Goal: Information Seeking & Learning: Learn about a topic

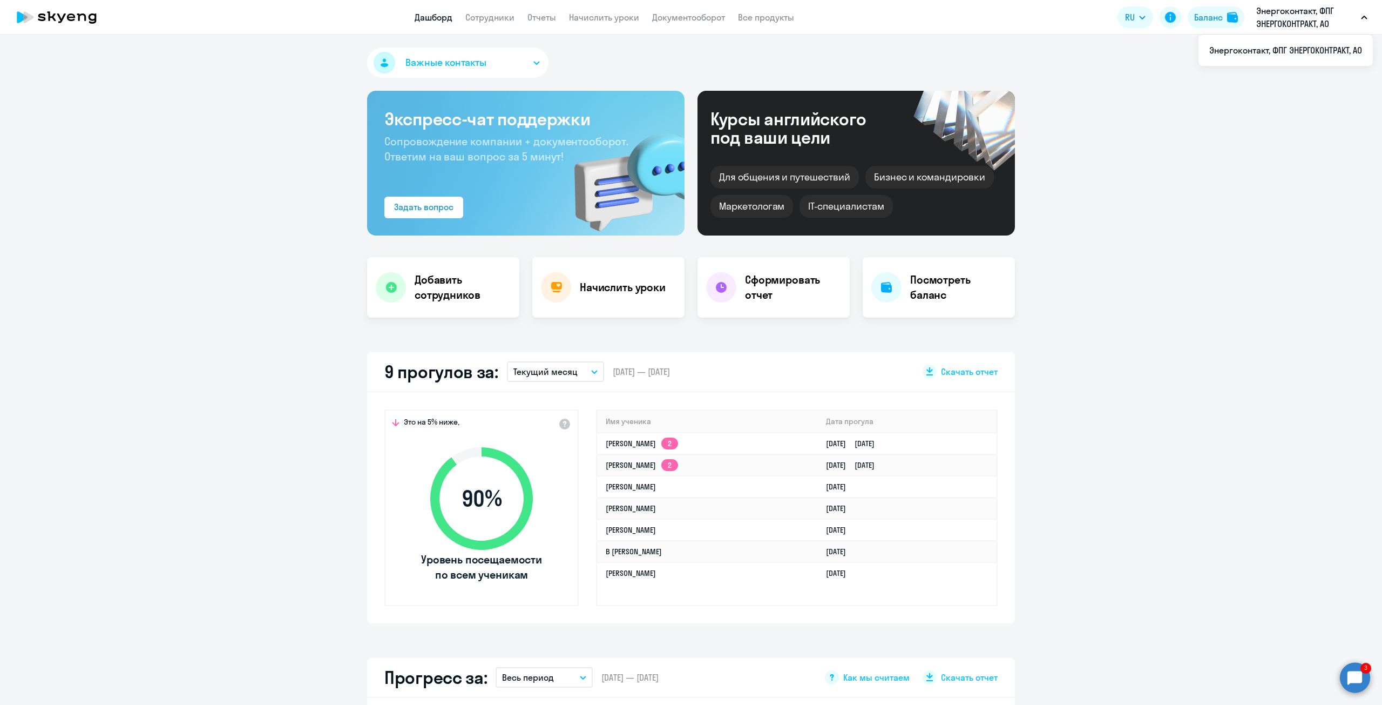
select select "30"
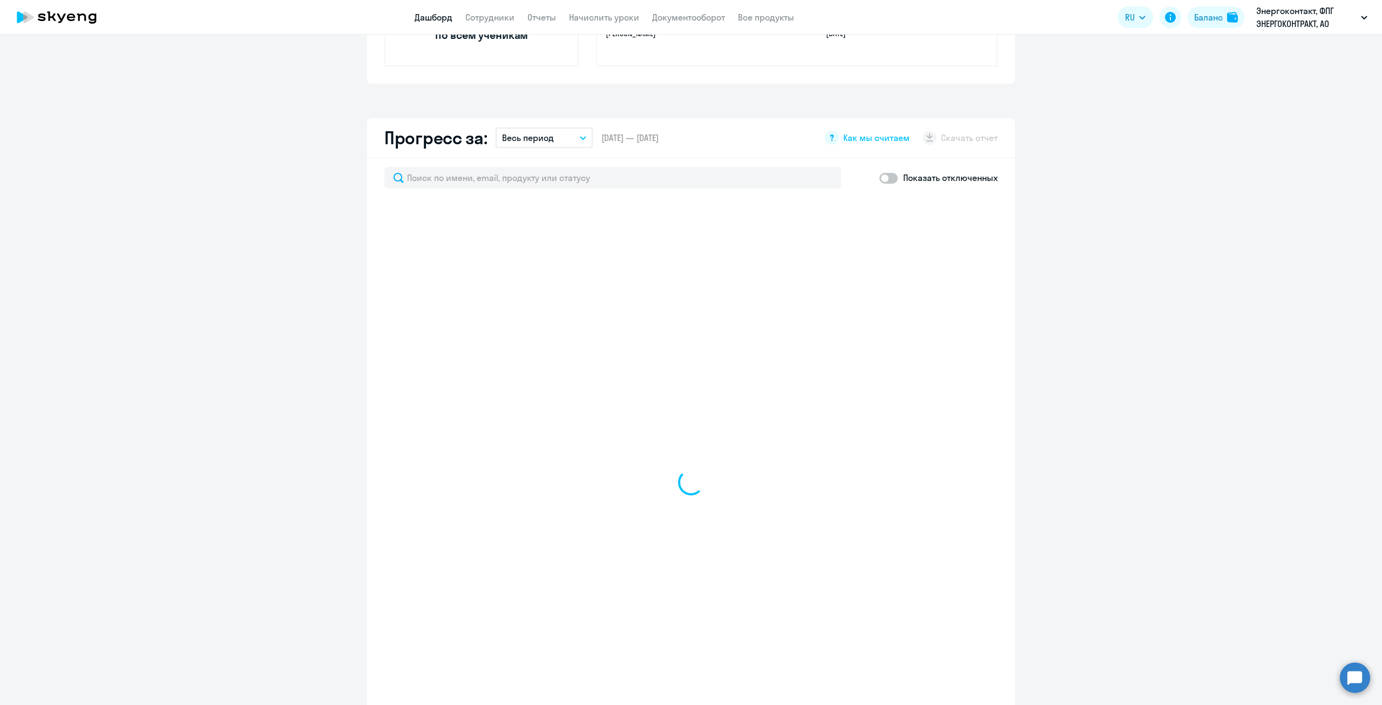
scroll to position [540, 0]
select select "30"
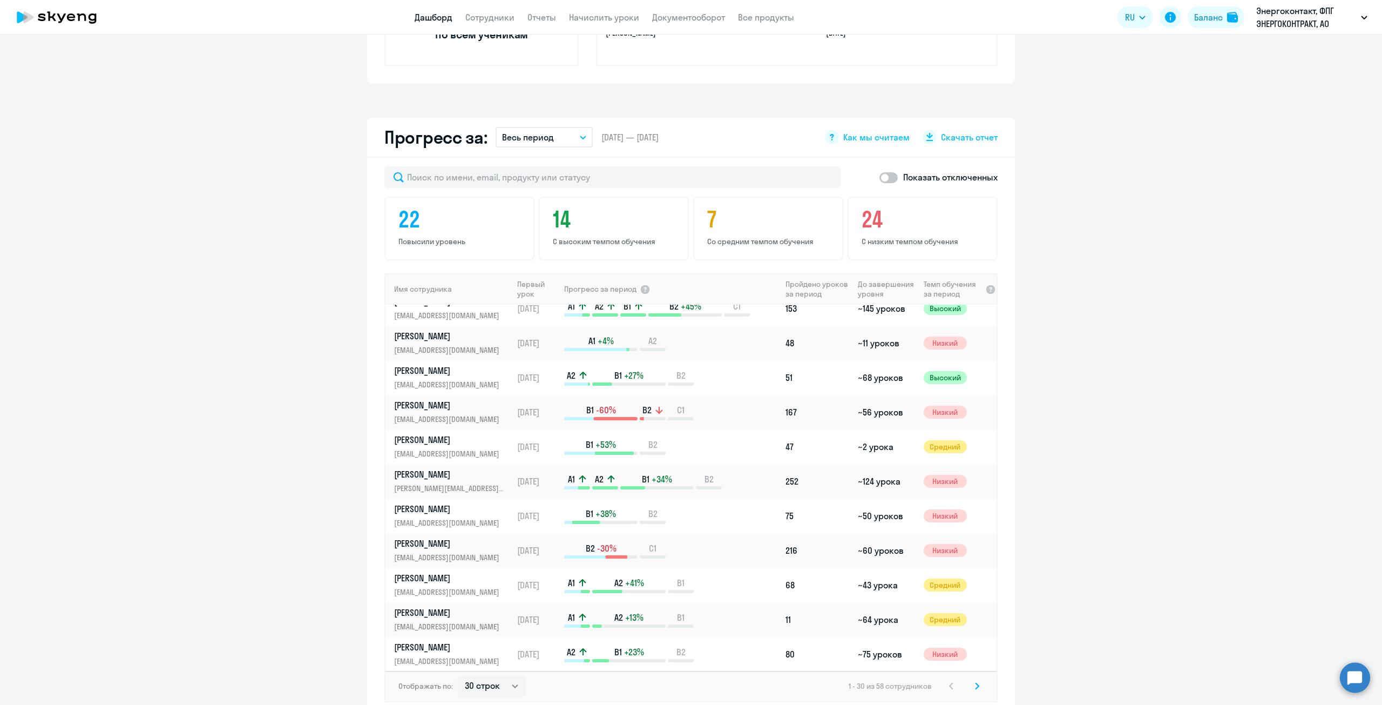
scroll to position [378, 0]
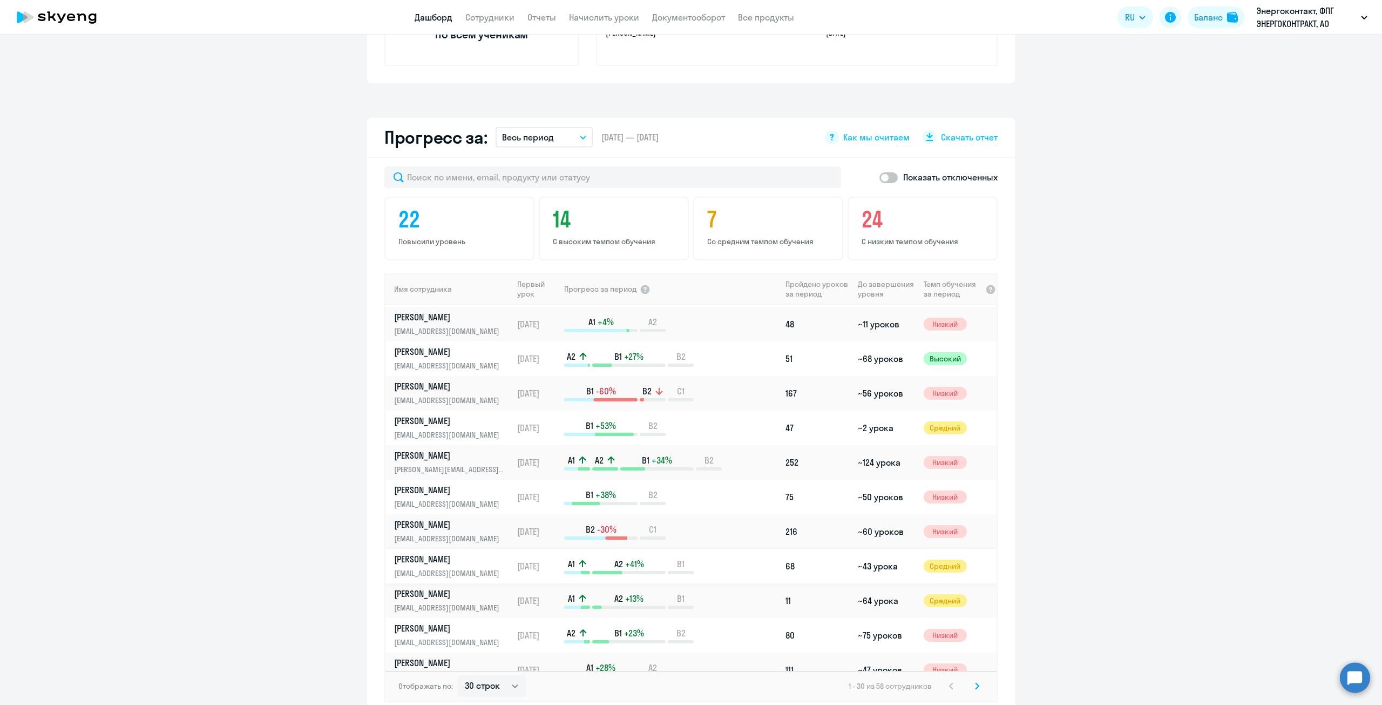
click at [444, 564] on p "Маркова Вера Владимировна" at bounding box center [449, 559] width 111 height 12
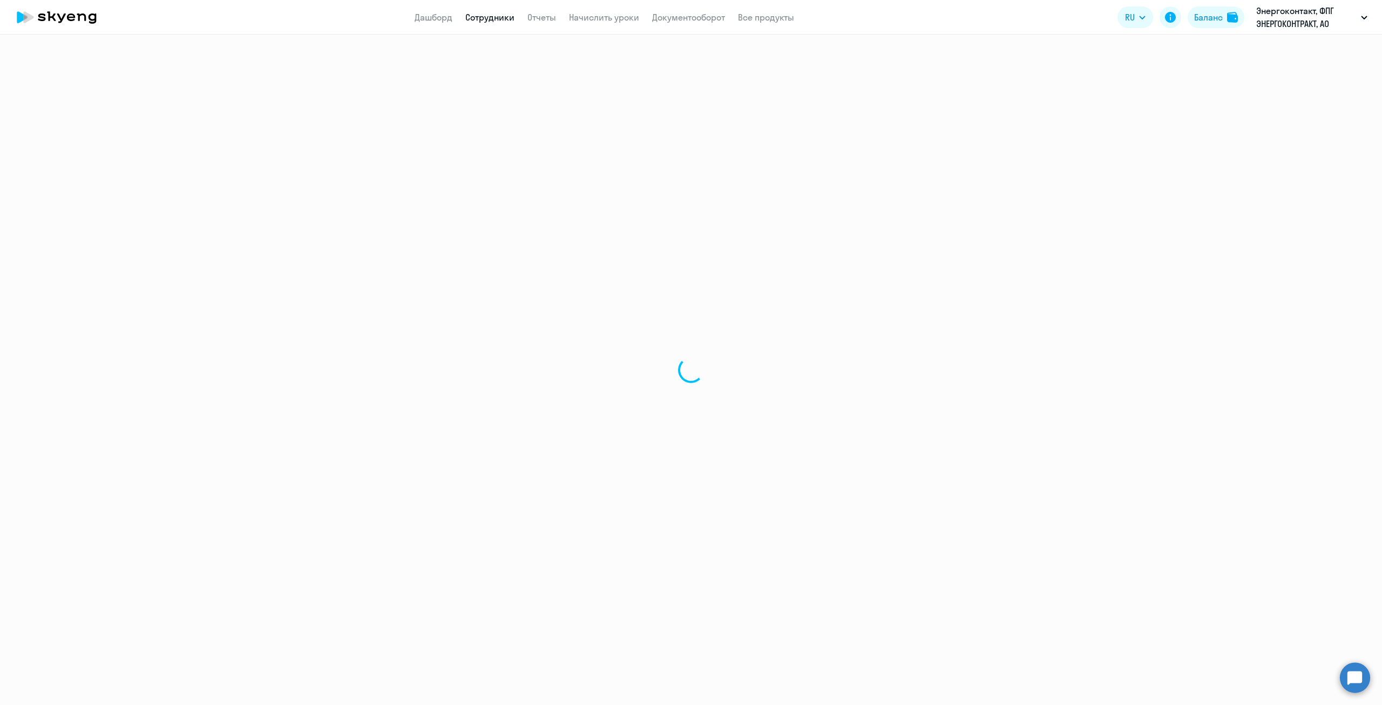
select select "english"
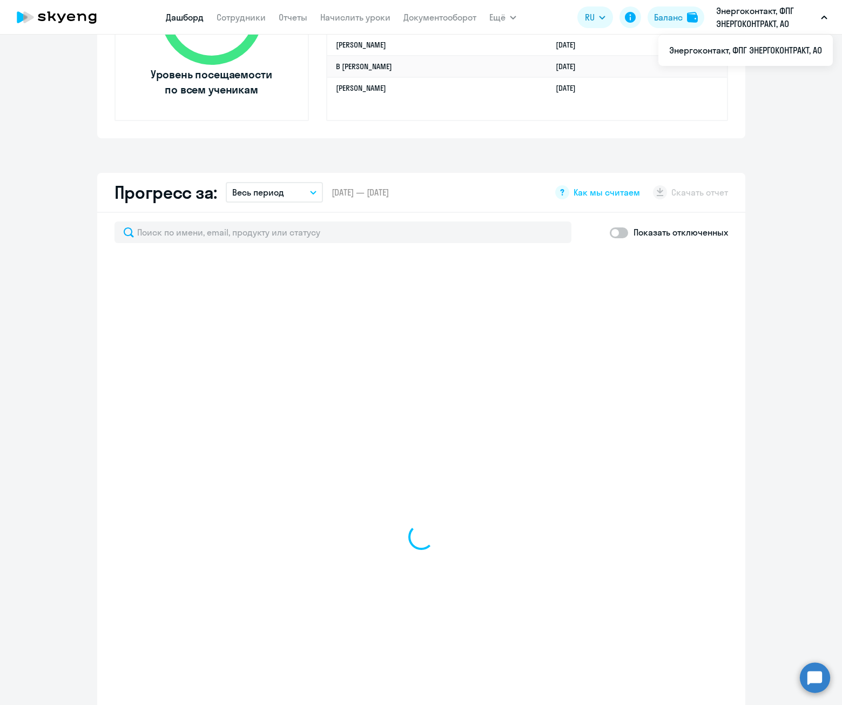
scroll to position [486, 0]
select select "30"
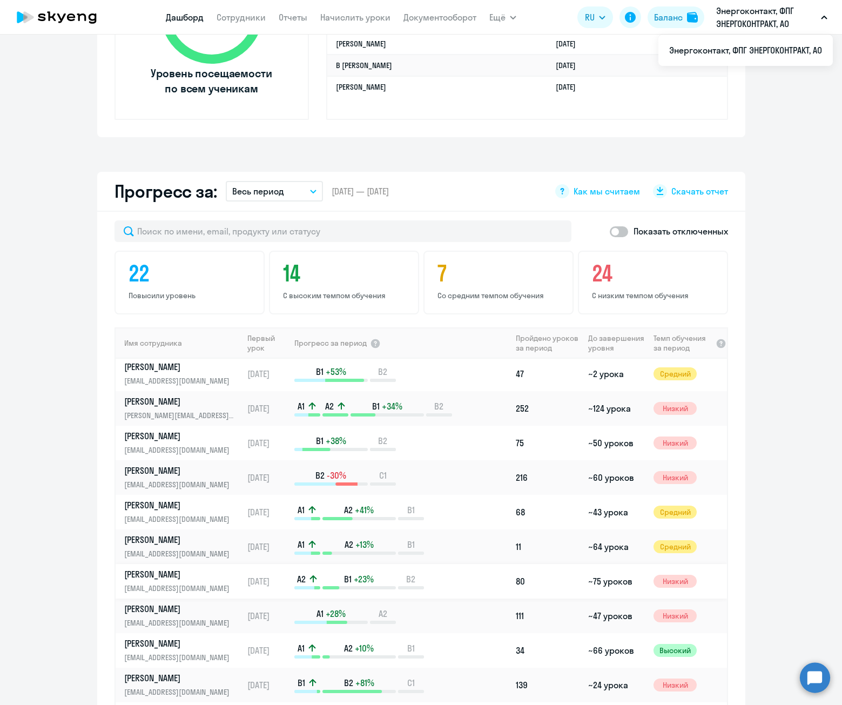
click at [184, 578] on p "[PERSON_NAME]" at bounding box center [179, 574] width 111 height 12
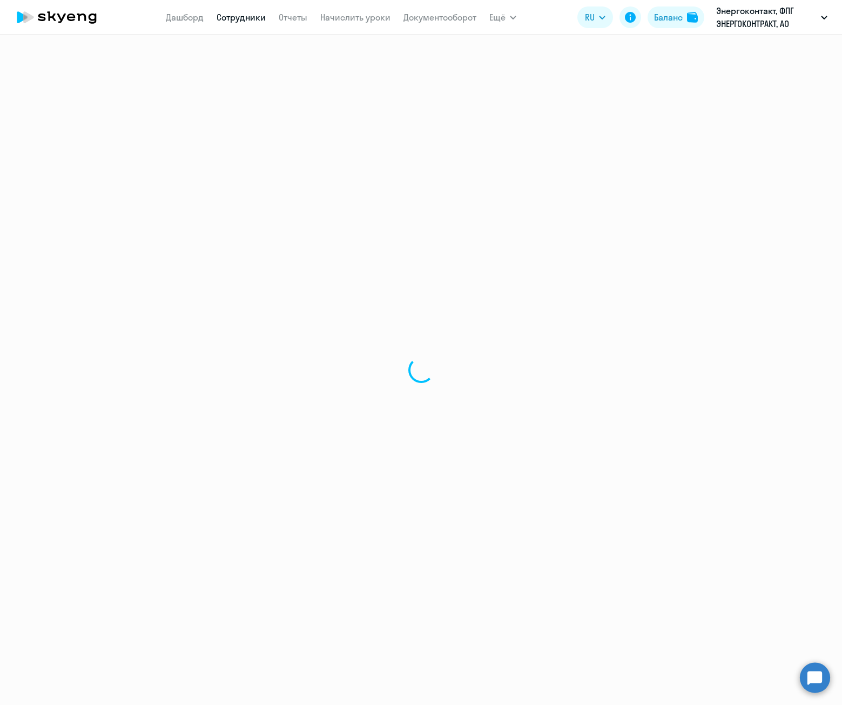
select select "english"
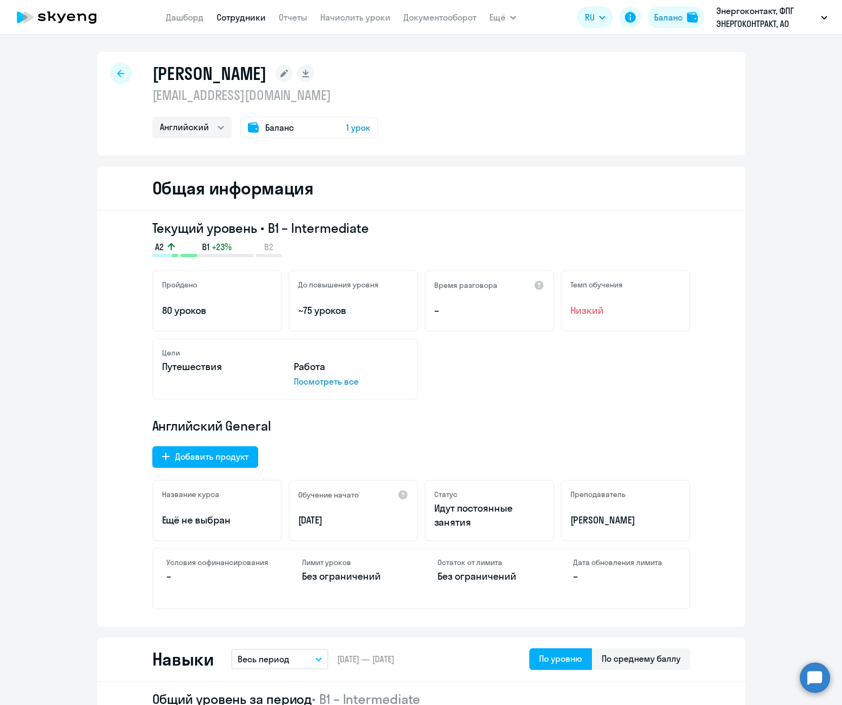
click at [813, 685] on circle at bounding box center [815, 677] width 30 height 30
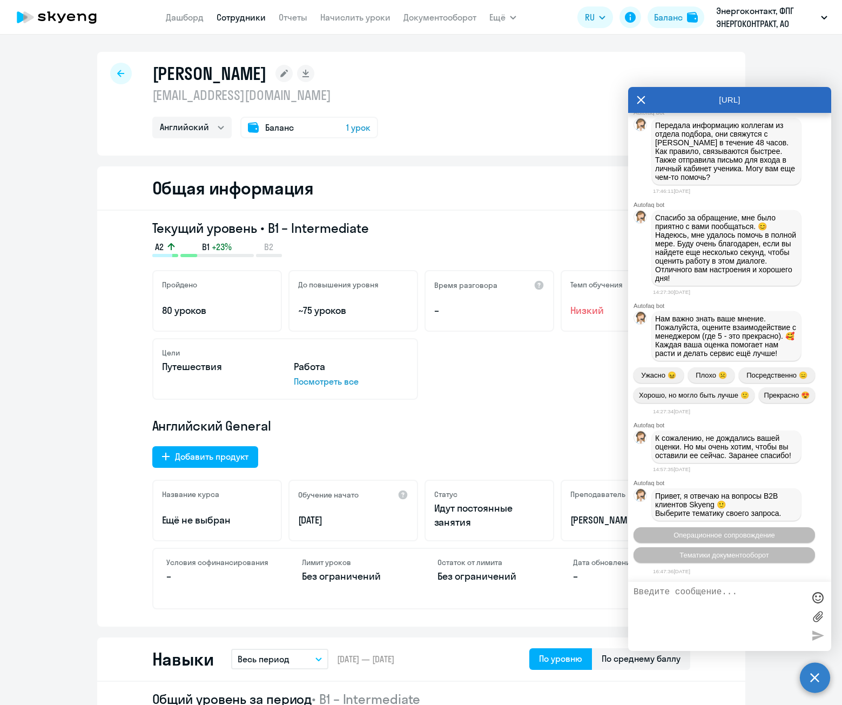
scroll to position [4062, 0]
drag, startPoint x: 660, startPoint y: 278, endPoint x: 797, endPoint y: 306, distance: 139.5
click at [797, 40] on div "Добрый день! Направьте, пожалуйста, информационное письмо так же Екатерине - ek…" at bounding box center [734, 22] width 153 height 35
copy span "Добрый день! Направьте, пожалуйста, информационное письмо так же Екатерине - ek…"
click at [707, 611] on textarea at bounding box center [718, 616] width 171 height 58
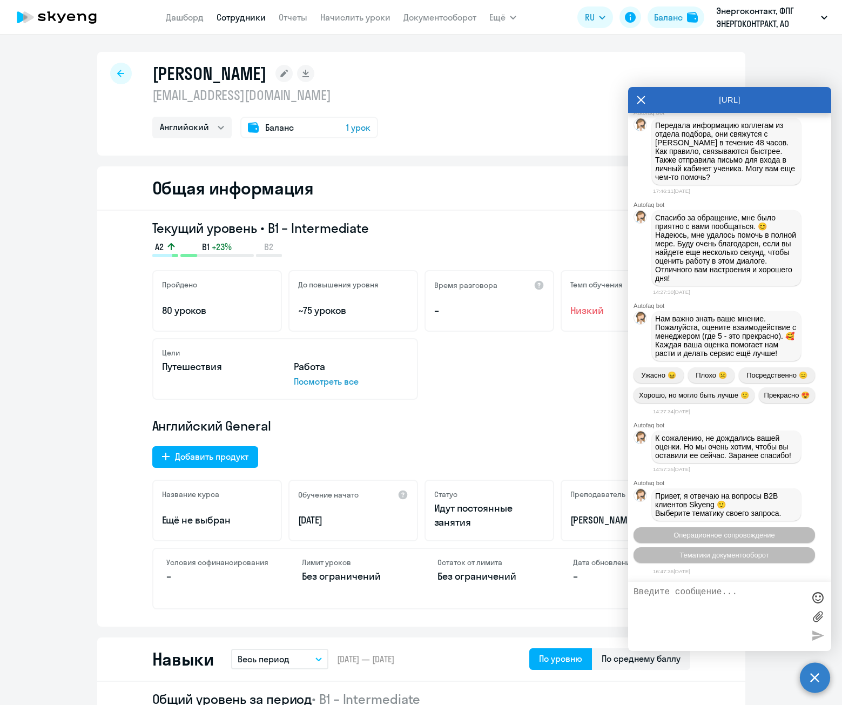
paste textarea "Добрый день! Направьте, пожалуйста, информационное письмо так же Екатерине - ek…"
drag, startPoint x: 678, startPoint y: 621, endPoint x: 615, endPoint y: 613, distance: 63.6
click at [608, 623] on body "Дашборд Сотрудники Отчеты Начислить уроки Документооборот Ещё Дашборд Сотрудник…" at bounding box center [421, 352] width 842 height 705
drag, startPoint x: 632, startPoint y: 631, endPoint x: 766, endPoint y: 632, distance: 133.9
click at [766, 632] on div "Добрый день! Направьте, пожалуйста, информационное письмо так же Ольге - ekosti…" at bounding box center [729, 616] width 203 height 69
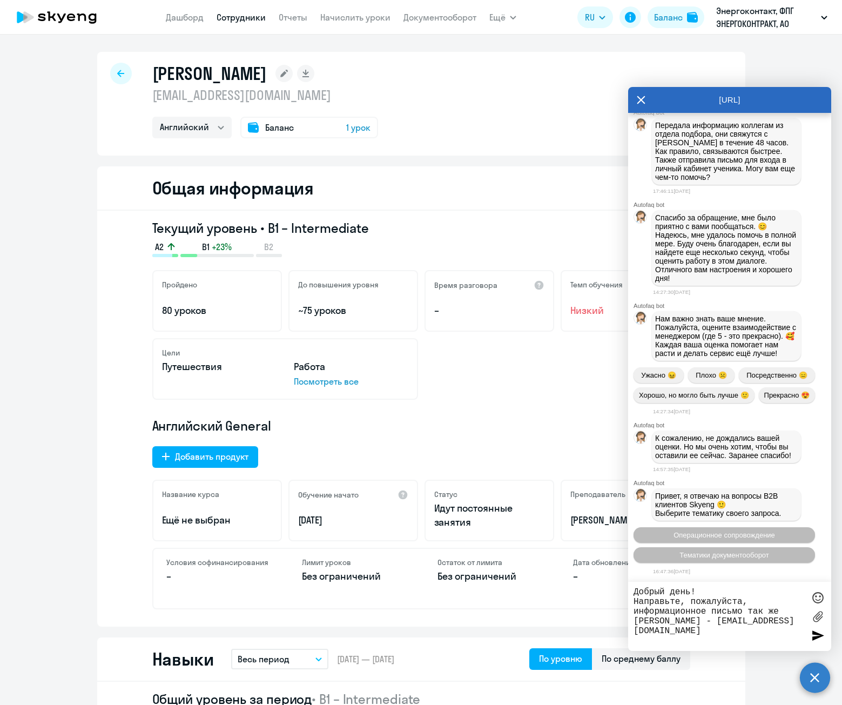
drag, startPoint x: 777, startPoint y: 631, endPoint x: 597, endPoint y: 633, distance: 179.8
click at [597, 633] on body "Дашборд Сотрудники Отчеты Начислить уроки Документооборот Ещё Дашборд Сотрудник…" at bounding box center [421, 352] width 842 height 705
paste textarea "o.mikhailova1@yandex"
type textarea "Добрый день! Направьте, пожалуйста, информационное письмо так же Ольге - o.mikh…"
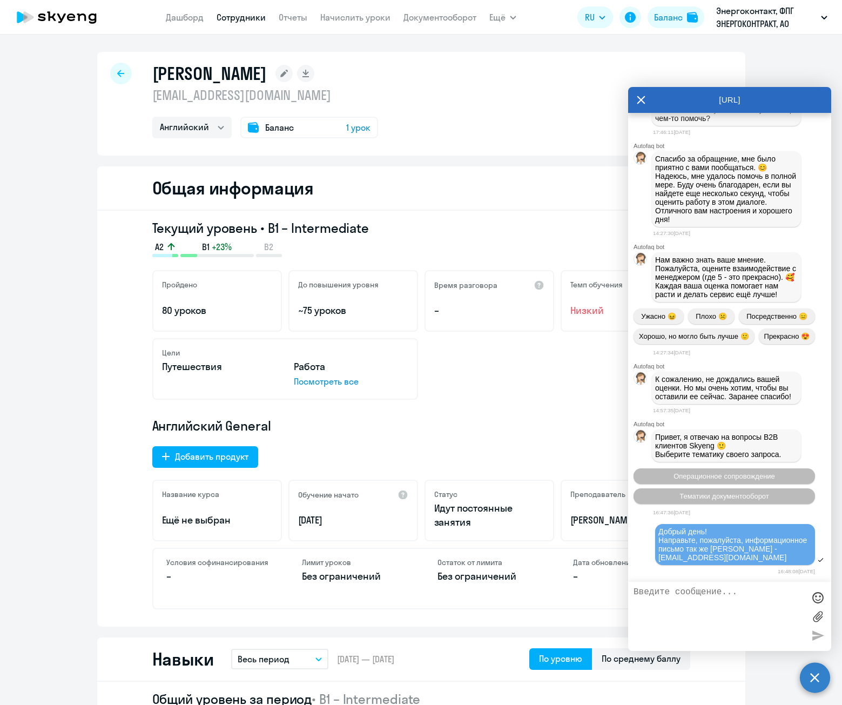
scroll to position [4530, 0]
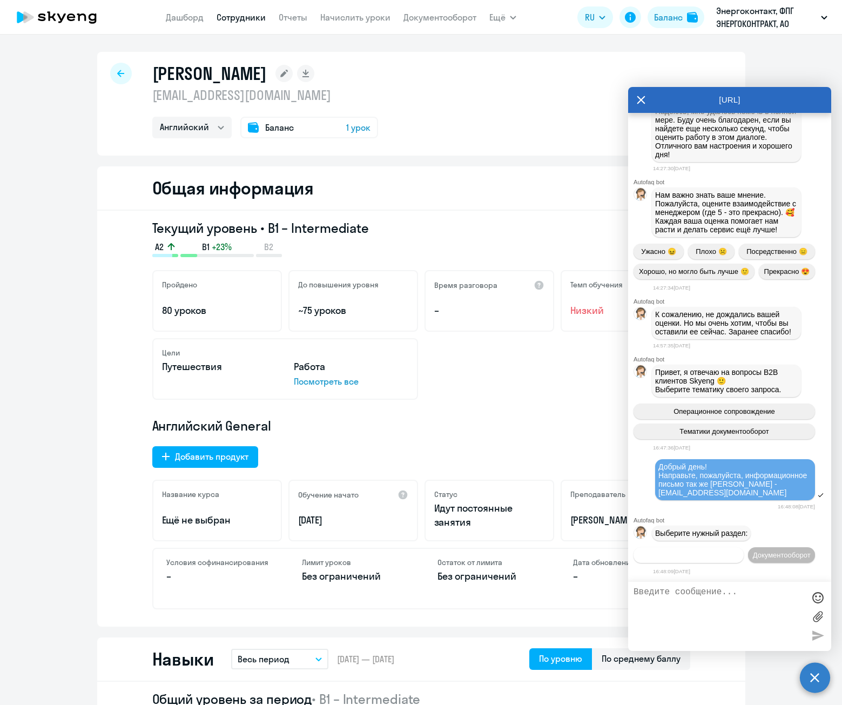
click at [739, 551] on span "Операционное сопровождение" at bounding box center [689, 555] width 102 height 8
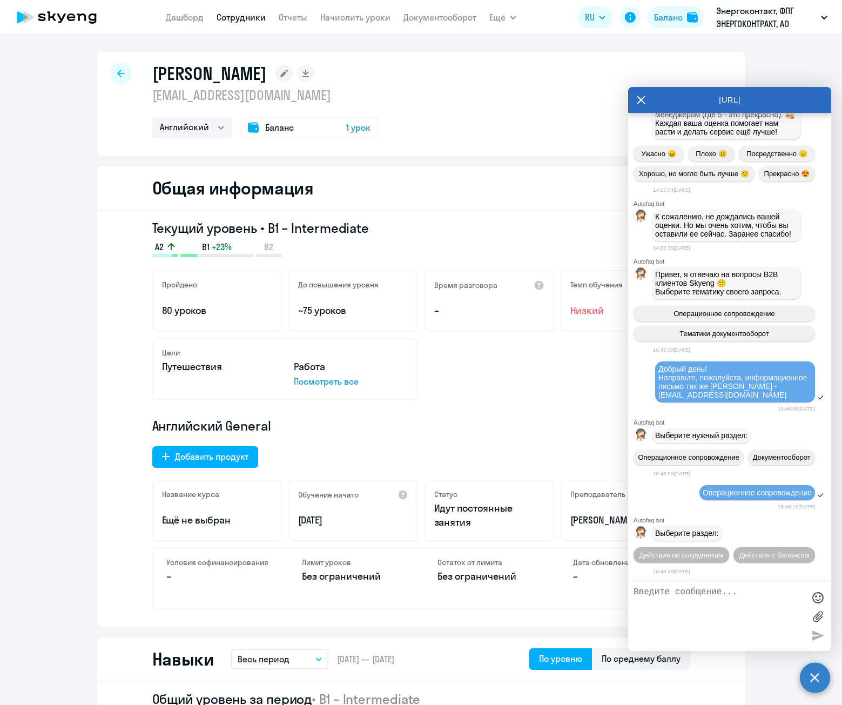
scroll to position [4648, 0]
click at [723, 551] on span "Действия по сотрудникам" at bounding box center [681, 555] width 84 height 8
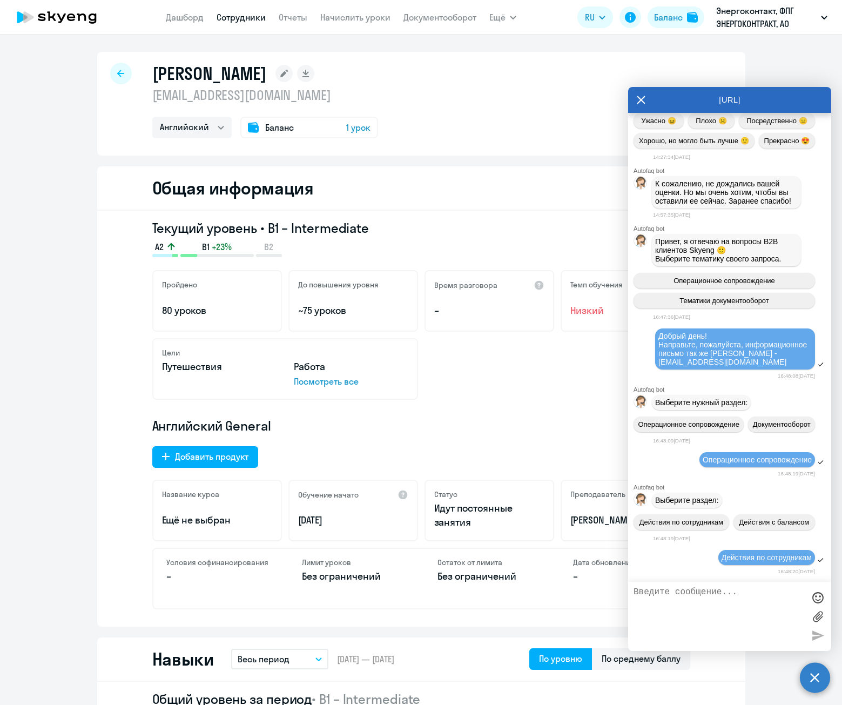
scroll to position [4807, 0]
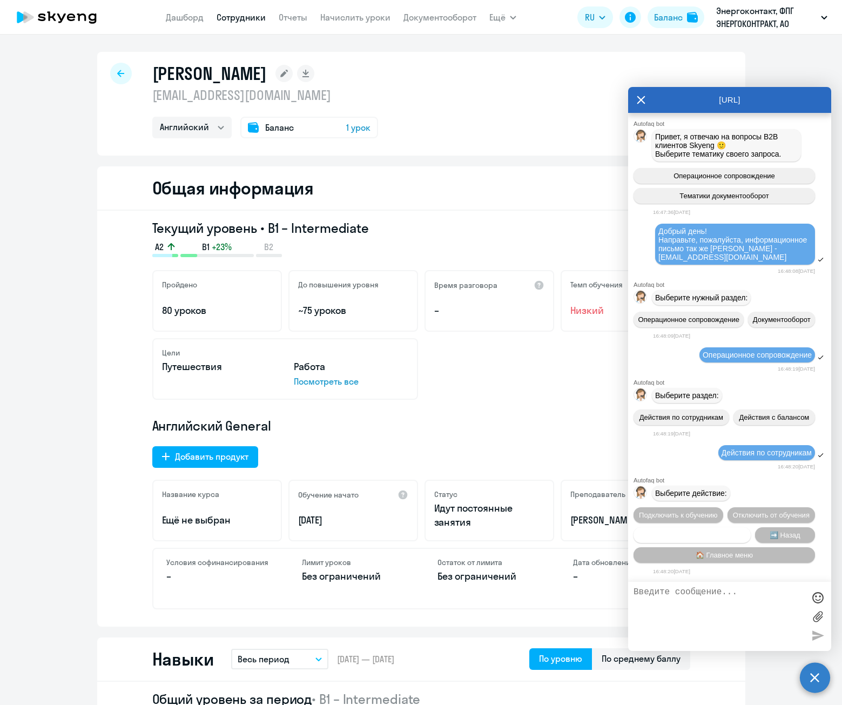
click at [714, 534] on span "Сотруднику нужна помощь" at bounding box center [691, 535] width 87 height 8
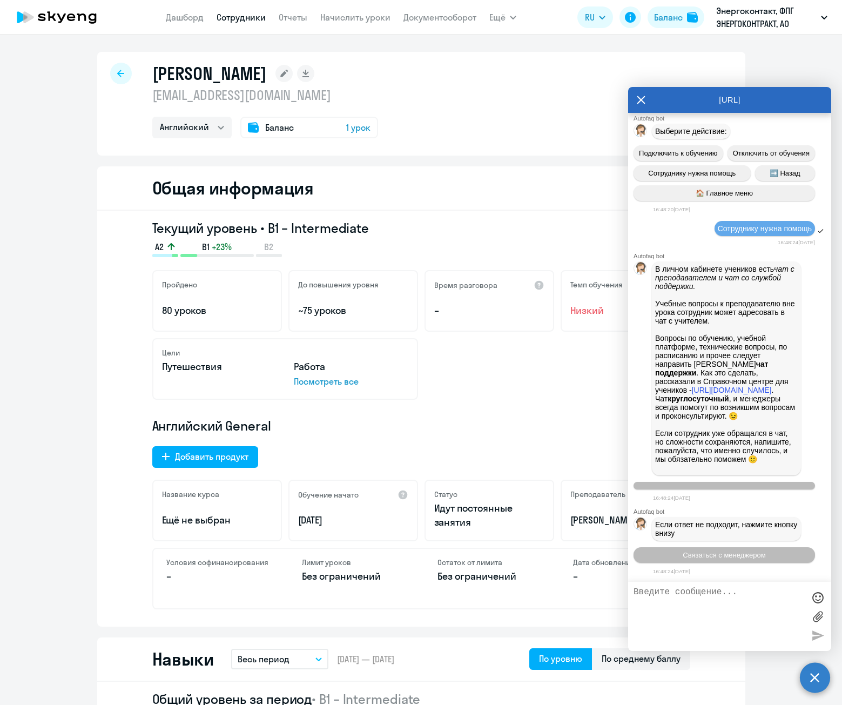
scroll to position [5181, 0]
click at [745, 555] on span "Связаться с менеджером" at bounding box center [724, 555] width 83 height 8
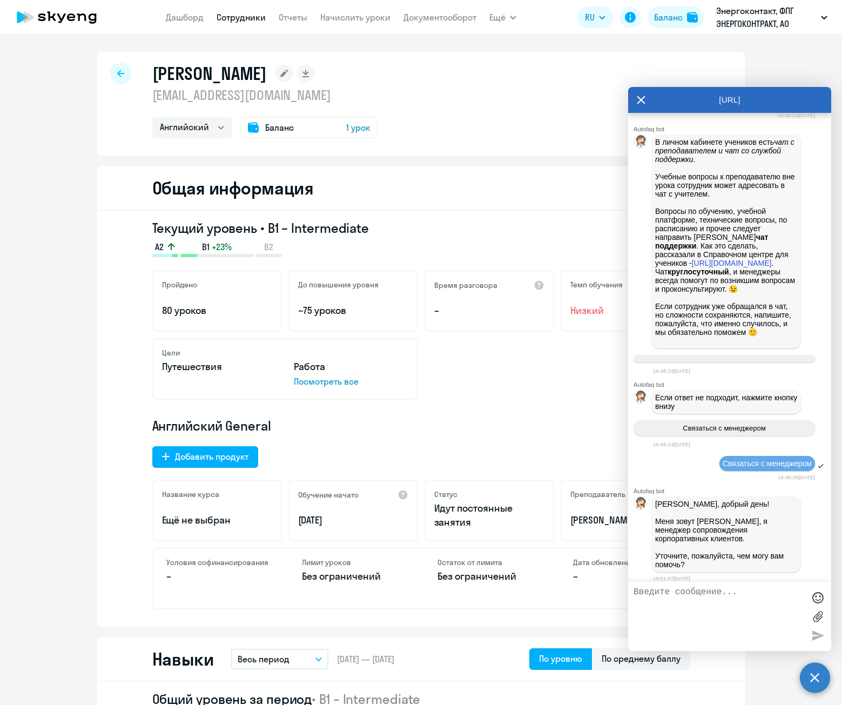
scroll to position [4777, 0]
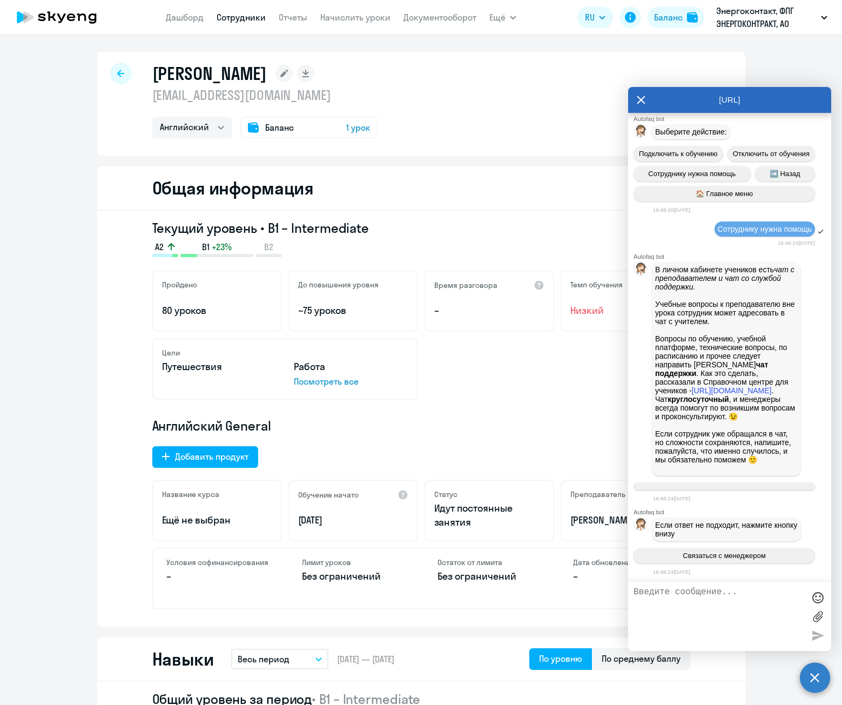
drag, startPoint x: 657, startPoint y: 201, endPoint x: 759, endPoint y: 234, distance: 107.1
copy span "Добрый день! Направьте, пожалуйста, информационное письмо так же Ольге - o.mikh…"
click at [683, 603] on textarea at bounding box center [718, 616] width 171 height 58
paste textarea "Добрый день! Направьте, пожалуйста, информационное письмо так же Ольге - o.mikh…"
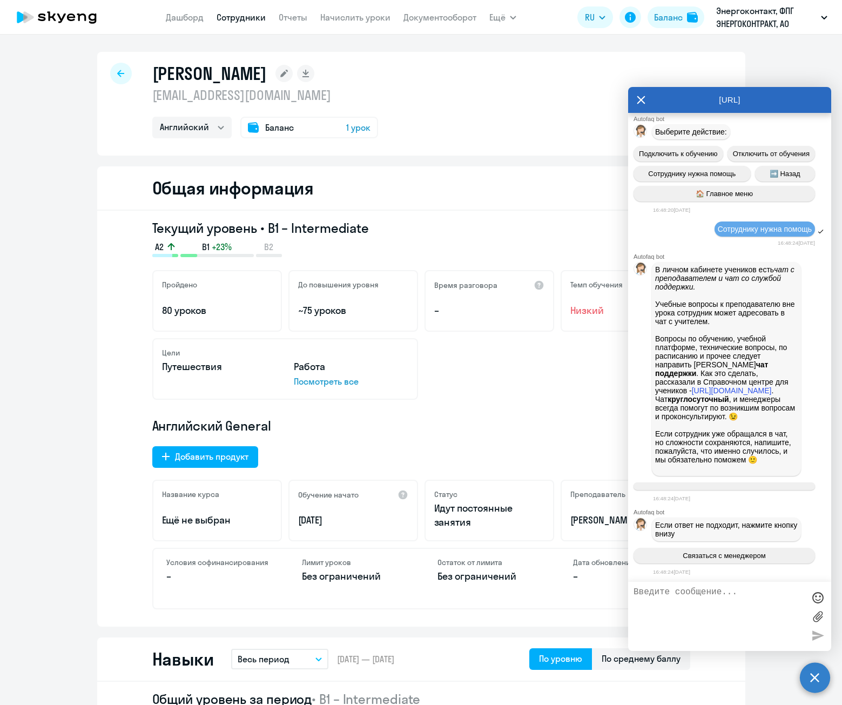
type textarea "Добрый день! Направьте, пожалуйста, информационное письмо так же Ольге - o.mikh…"
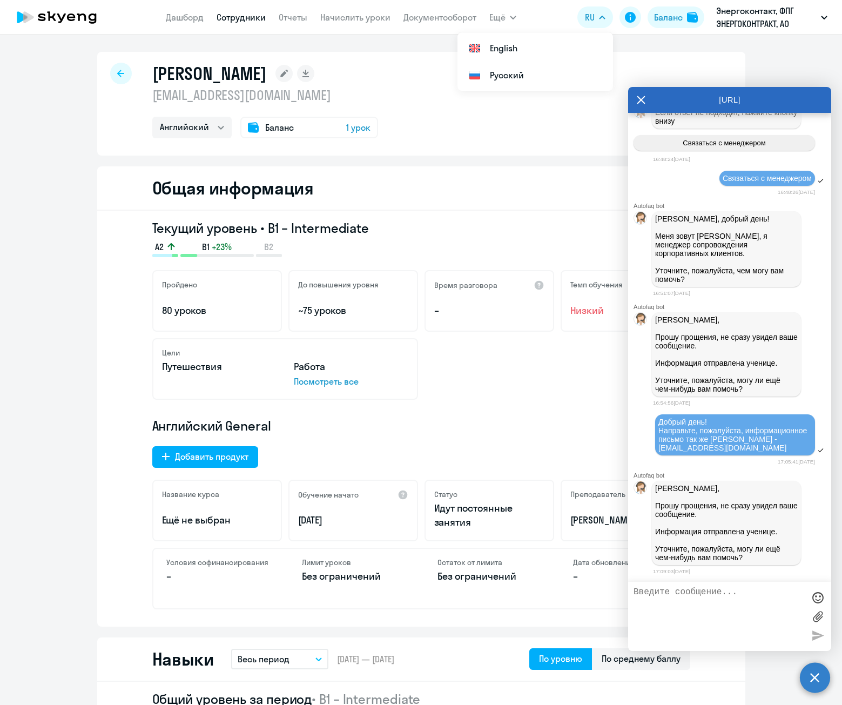
scroll to position [5593, 0]
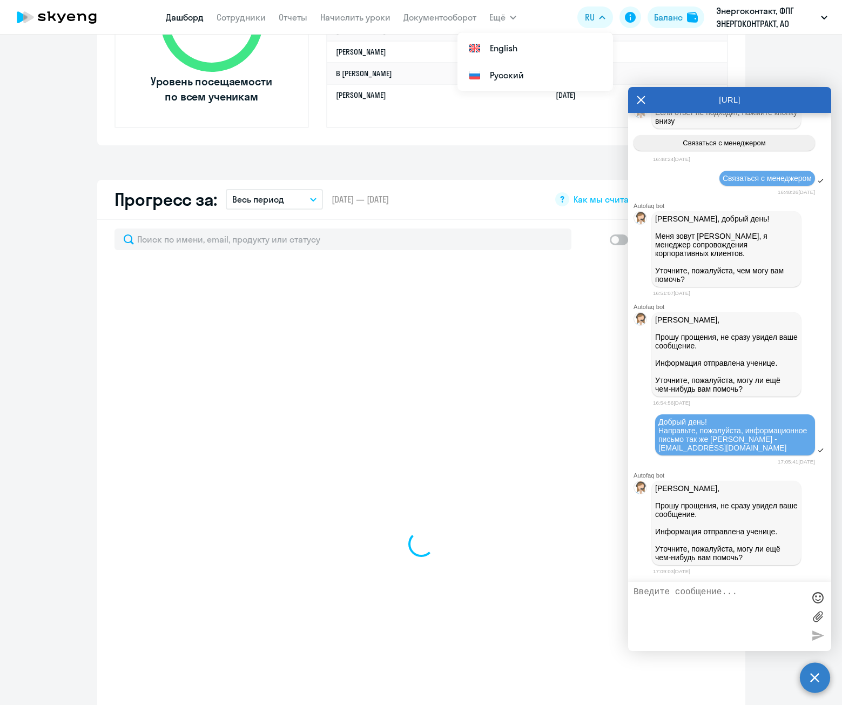
scroll to position [486, 0]
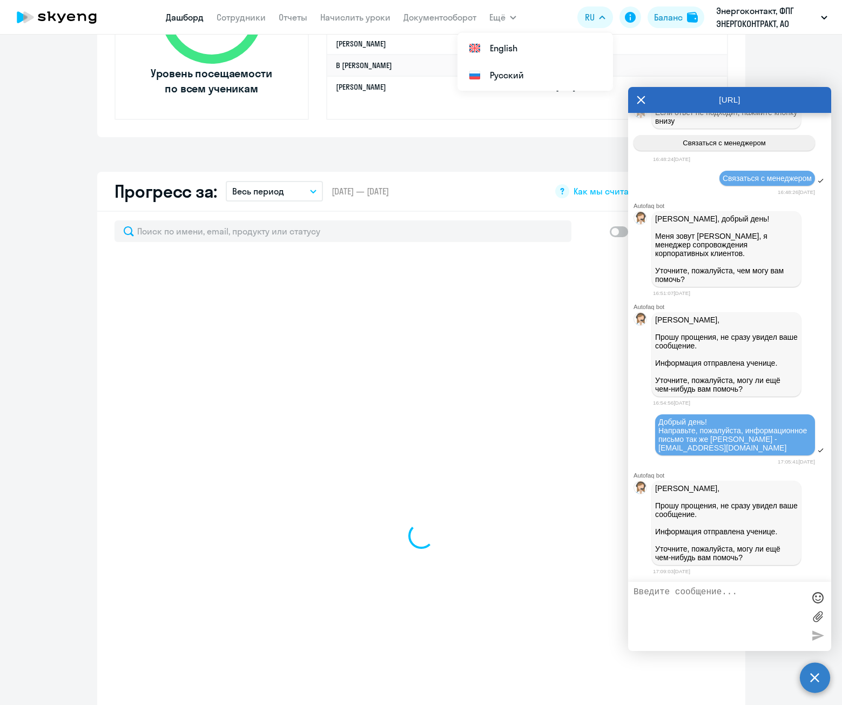
click at [644, 97] on icon at bounding box center [641, 100] width 8 height 8
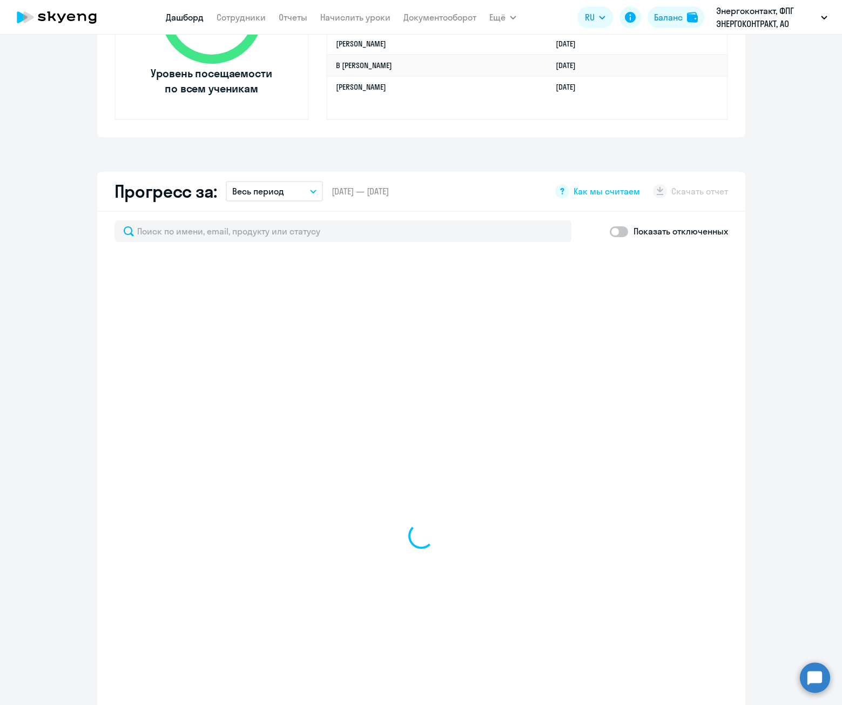
select select "30"
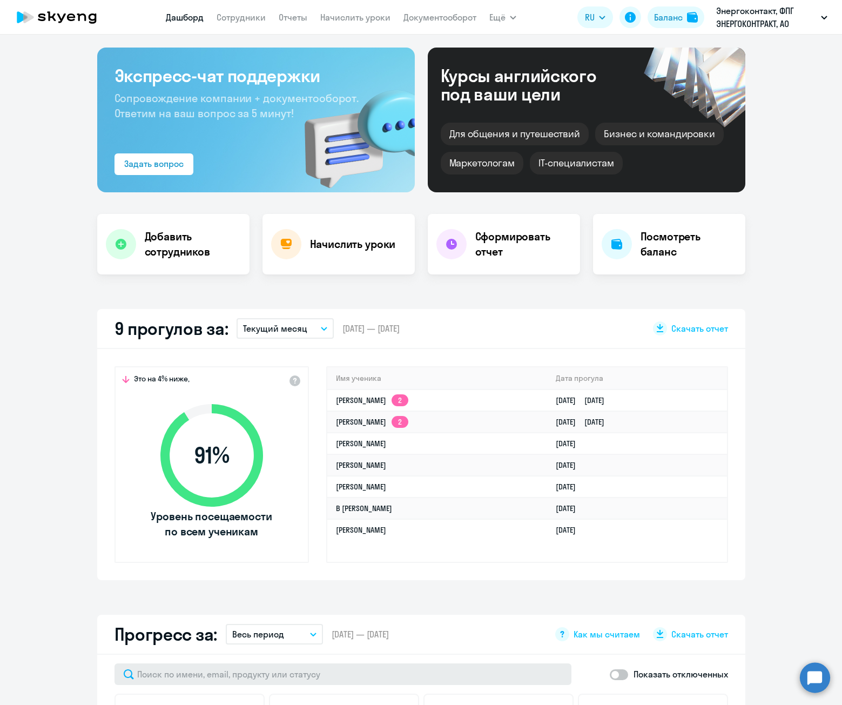
scroll to position [0, 0]
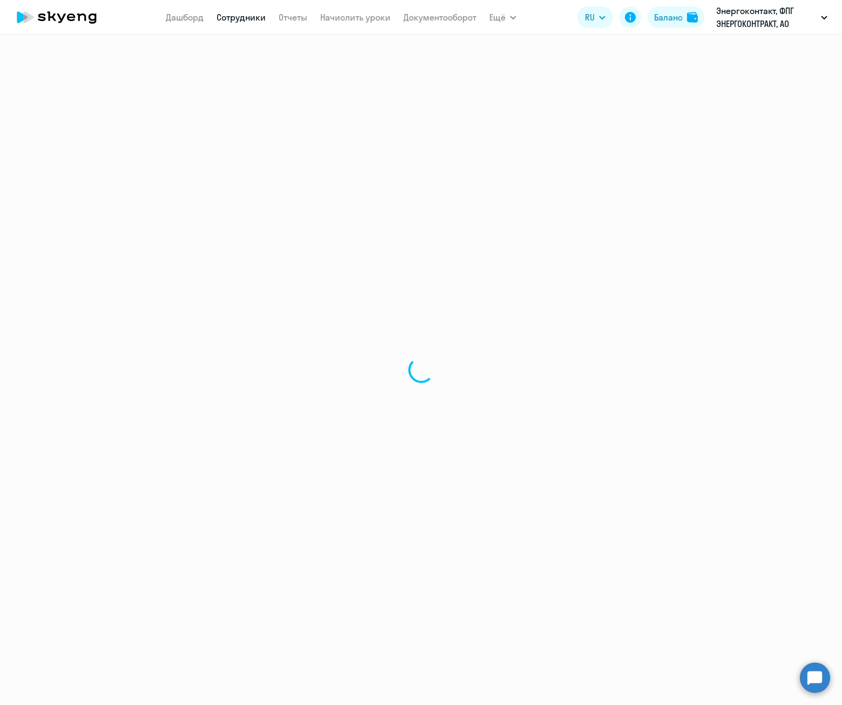
select select "30"
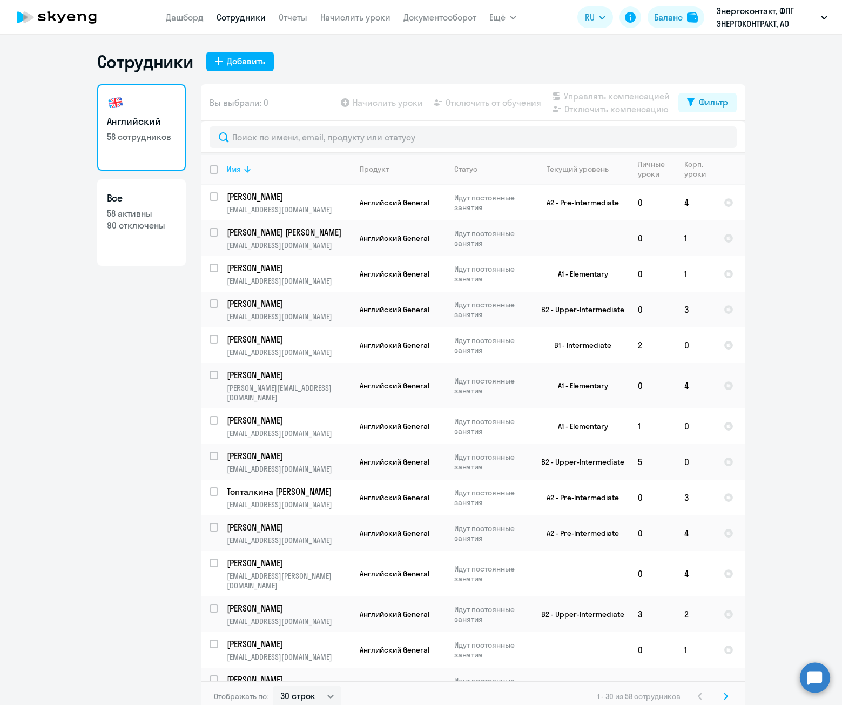
click at [235, 166] on div "Имя" at bounding box center [234, 169] width 14 height 10
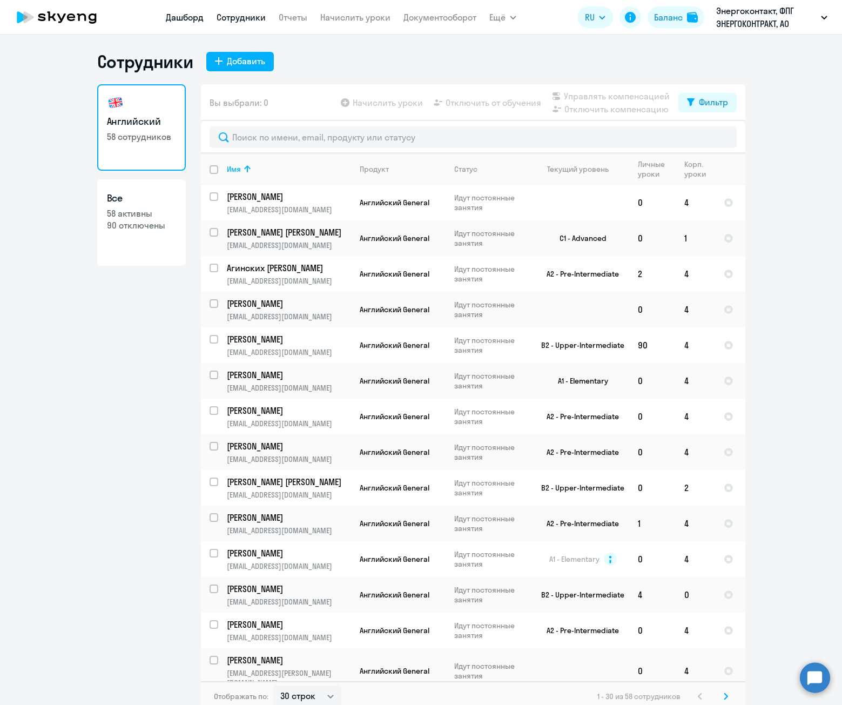
click at [177, 18] on link "Дашборд" at bounding box center [185, 17] width 38 height 11
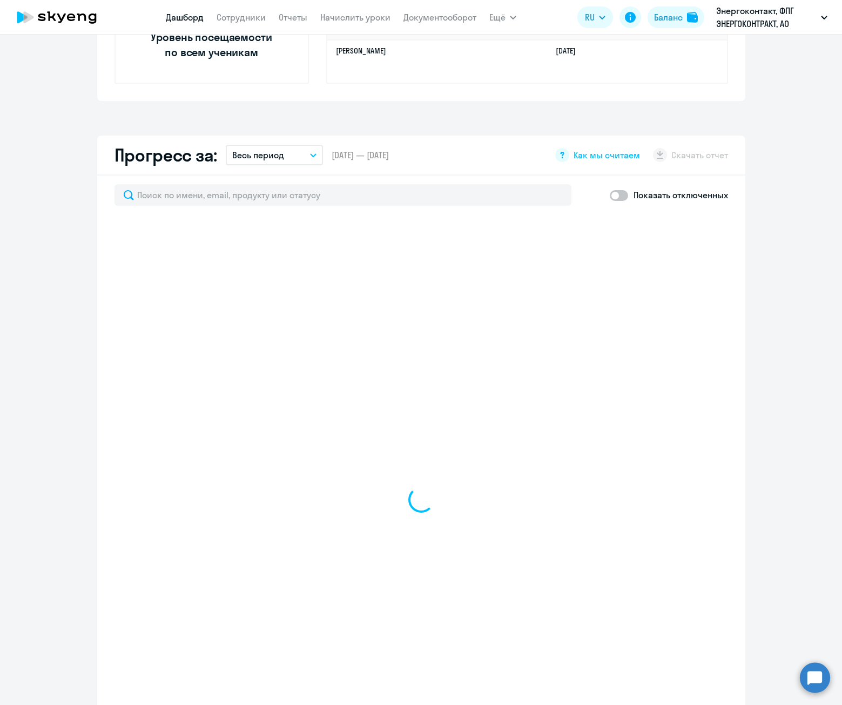
scroll to position [540, 0]
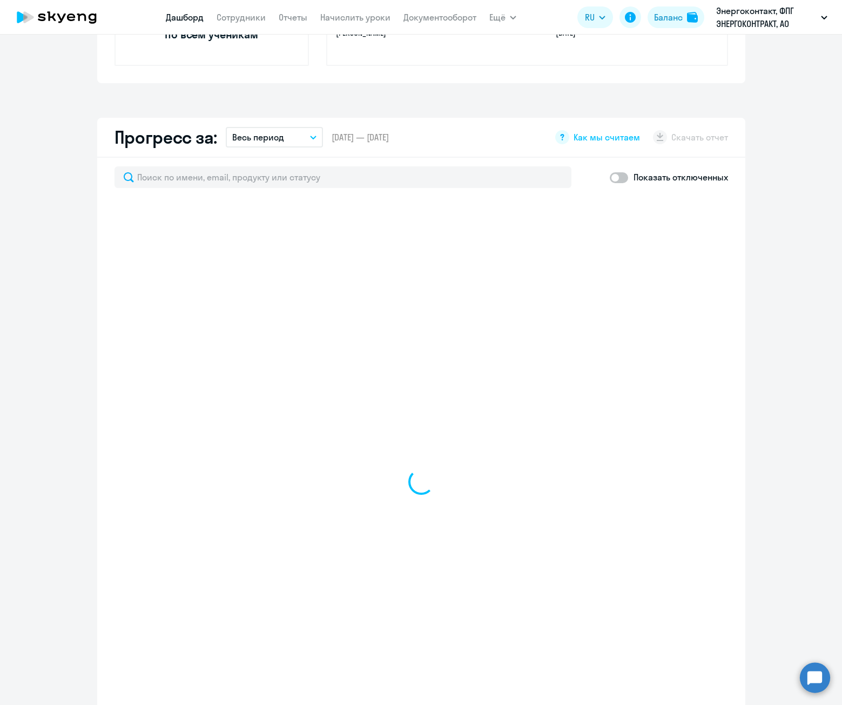
select select "30"
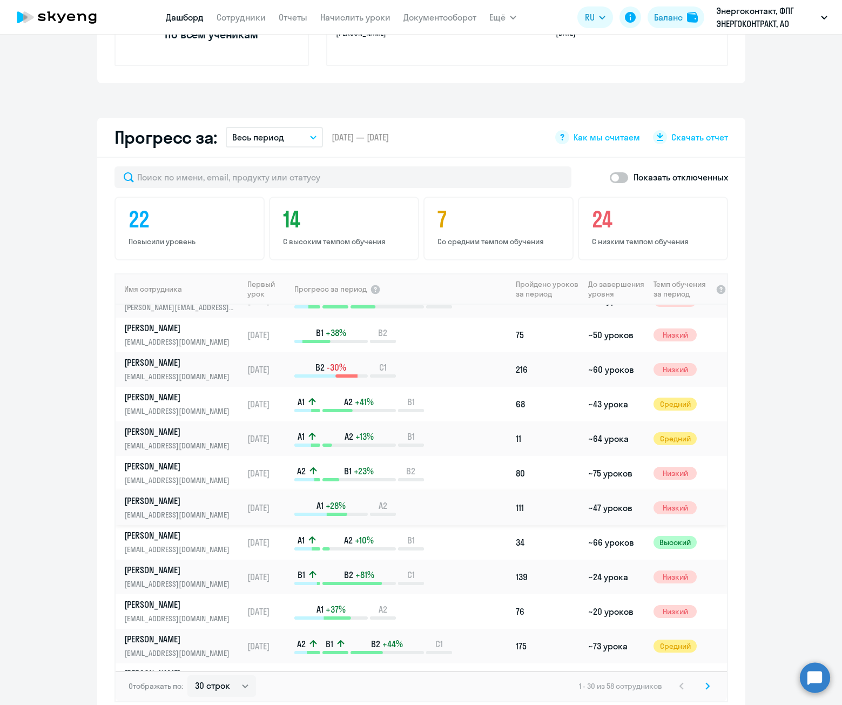
click at [143, 509] on p "[EMAIL_ADDRESS][DOMAIN_NAME]" at bounding box center [179, 515] width 111 height 12
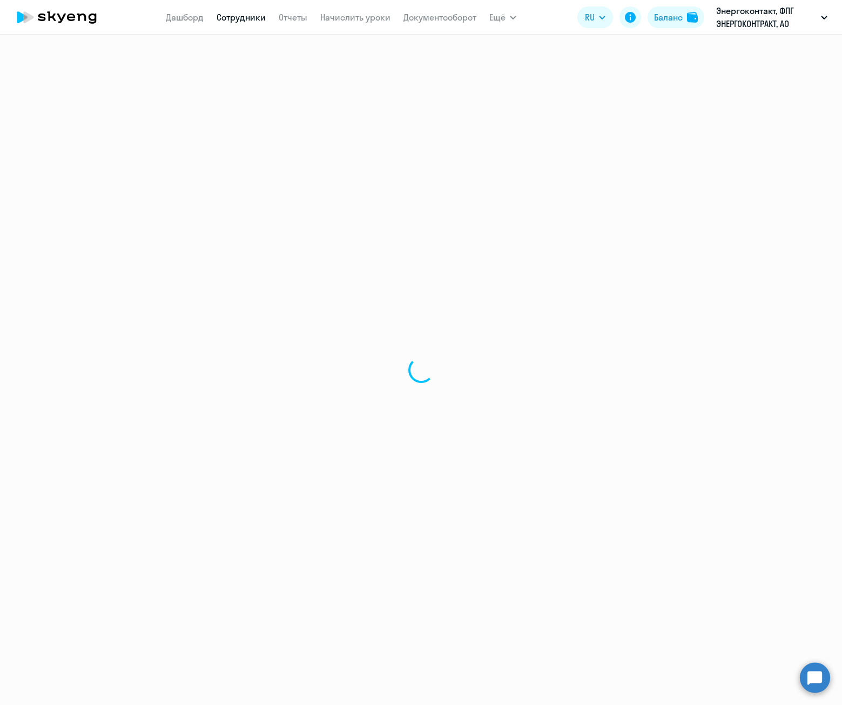
select select "english"
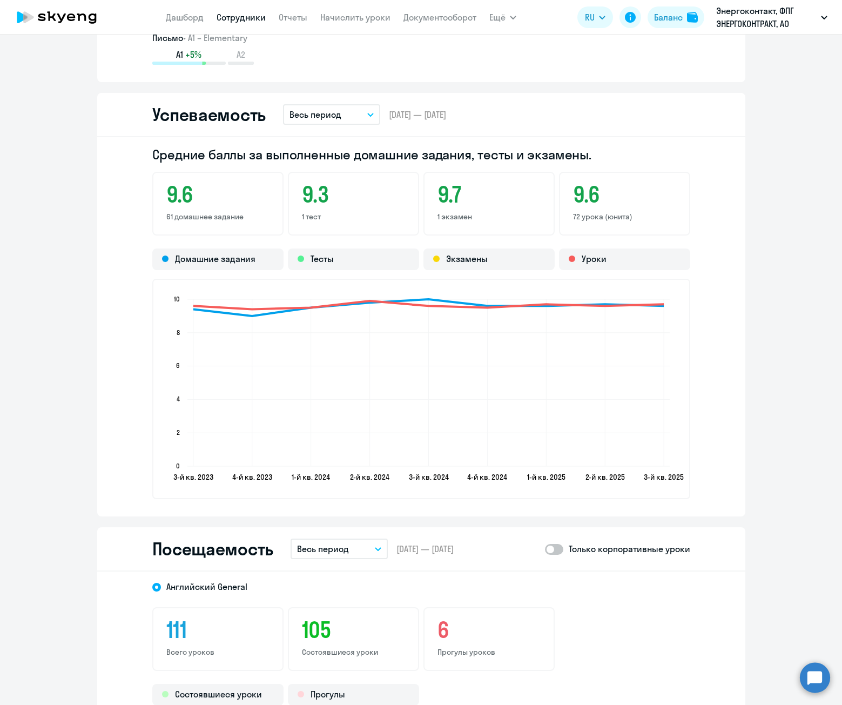
scroll to position [1350, 0]
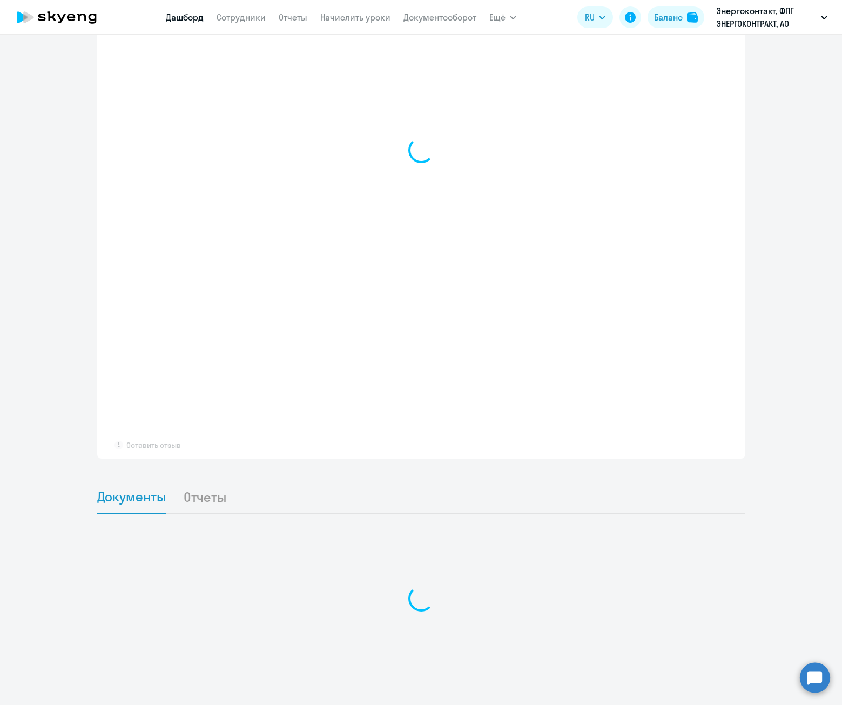
scroll to position [796, 0]
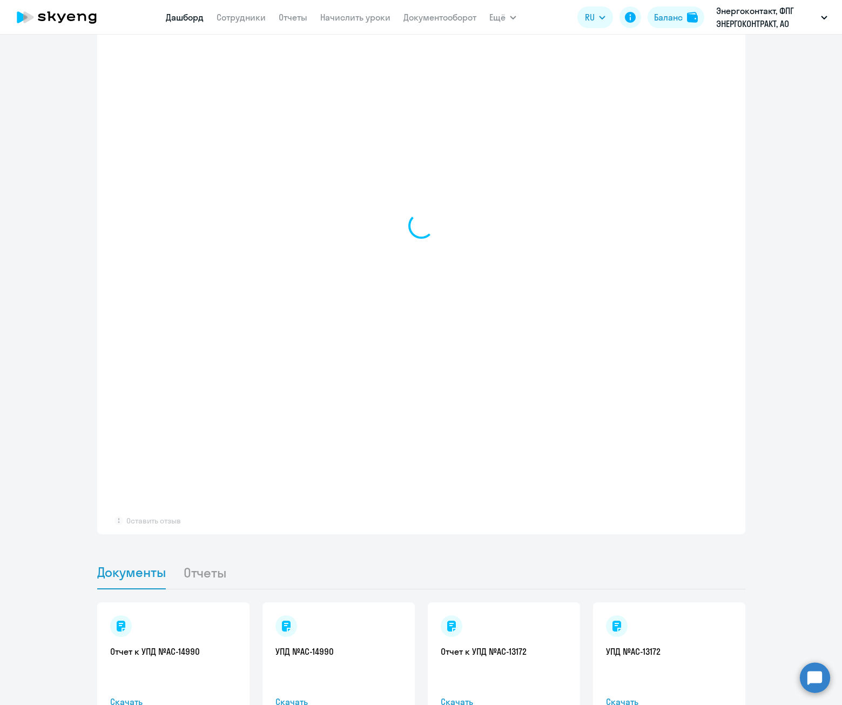
select select "30"
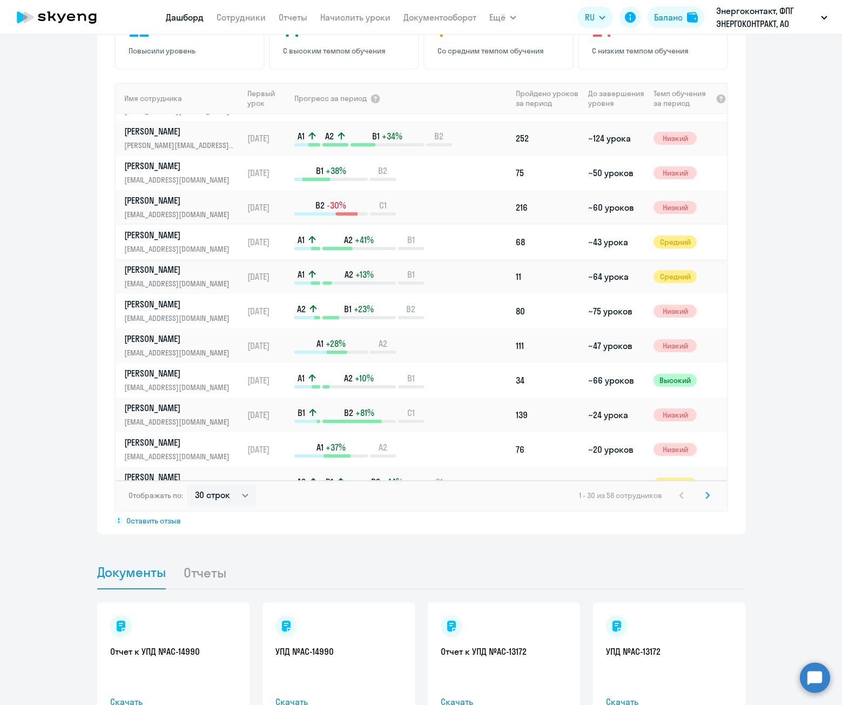
scroll to position [540, 0]
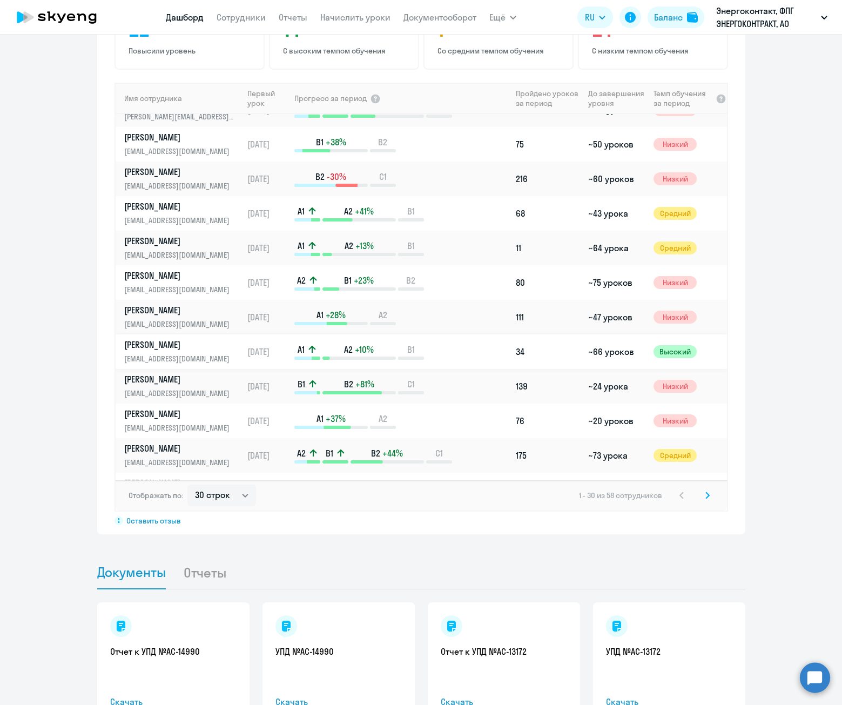
click at [157, 350] on link "Павлова Екатерина Алексеевна 9151644564@mail.ru" at bounding box center [183, 352] width 118 height 26
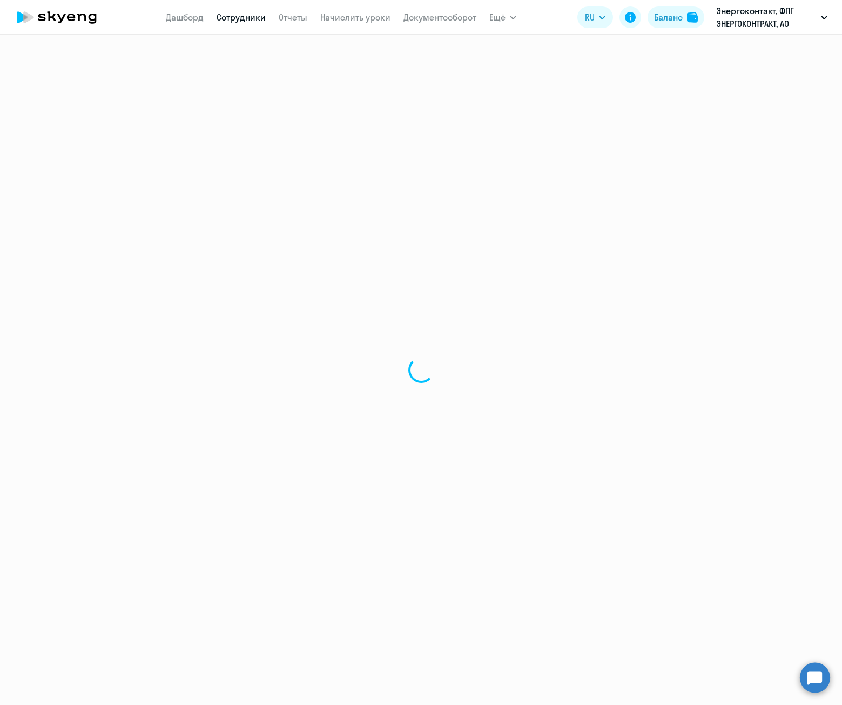
select select "english"
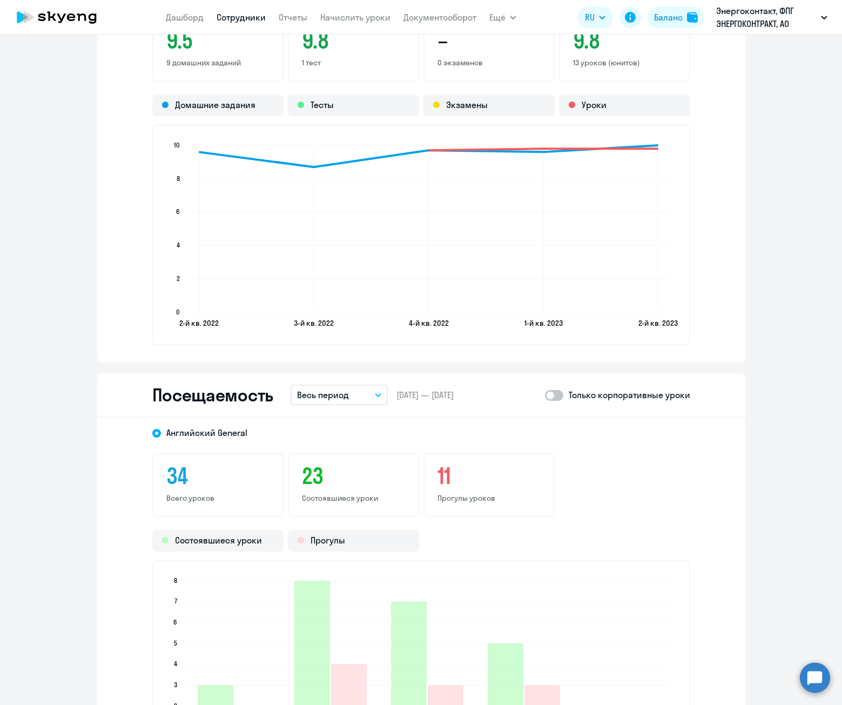
scroll to position [1296, 0]
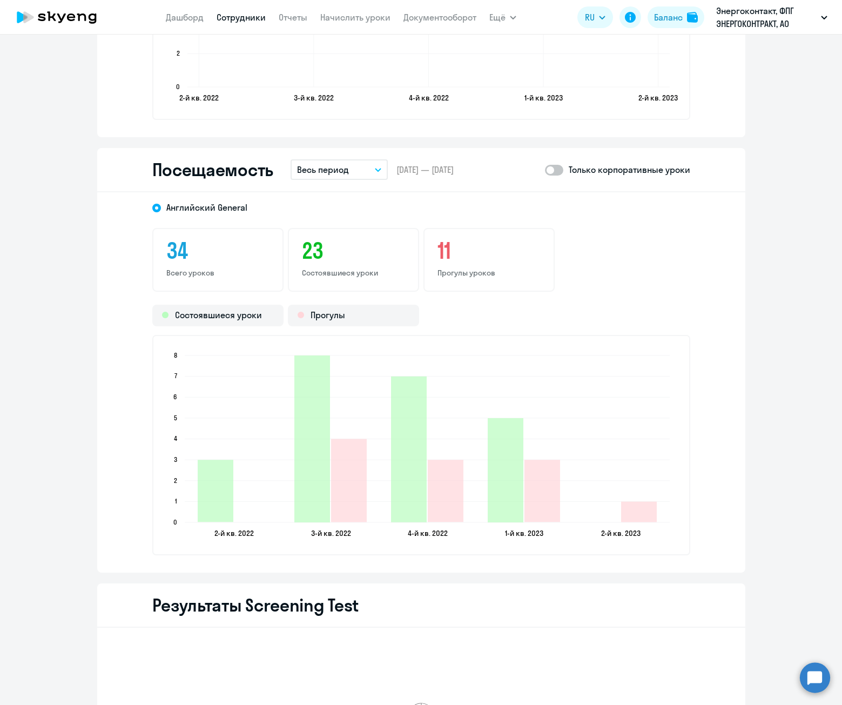
scroll to position [796, 0]
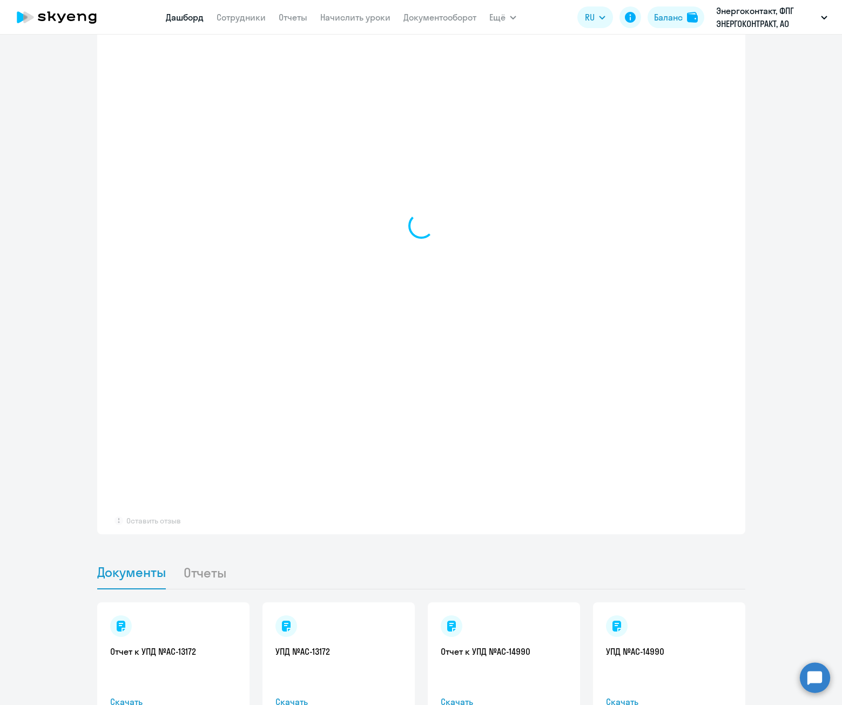
select select "30"
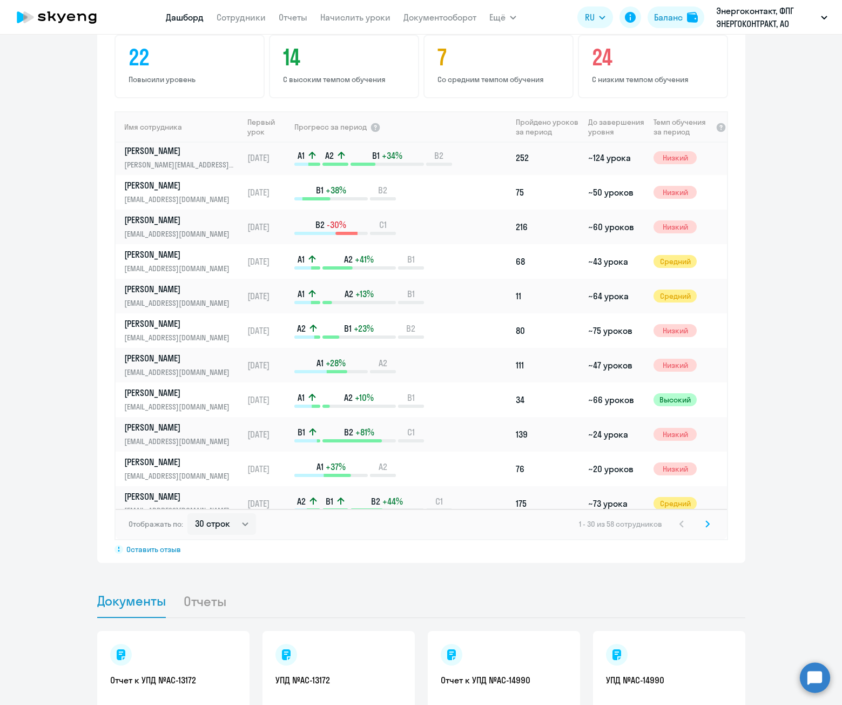
scroll to position [540, 0]
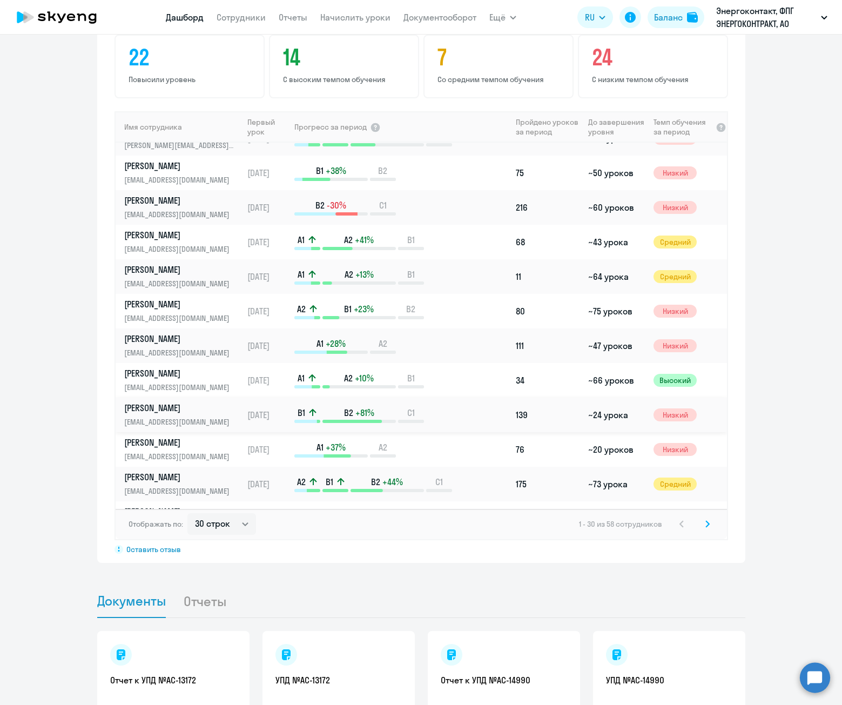
click at [184, 418] on p "[EMAIL_ADDRESS][DOMAIN_NAME]" at bounding box center [179, 422] width 111 height 12
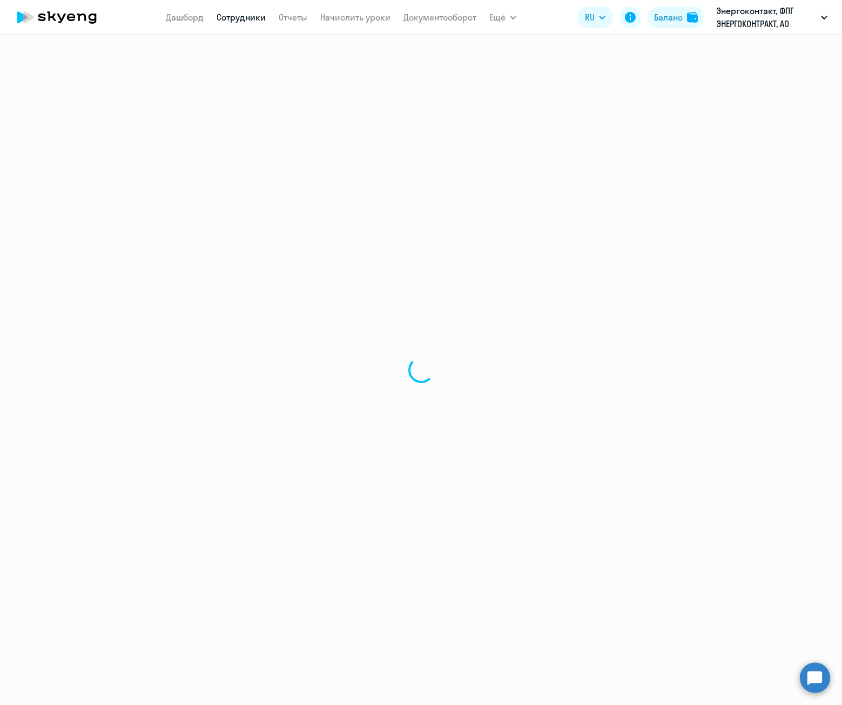
select select "english"
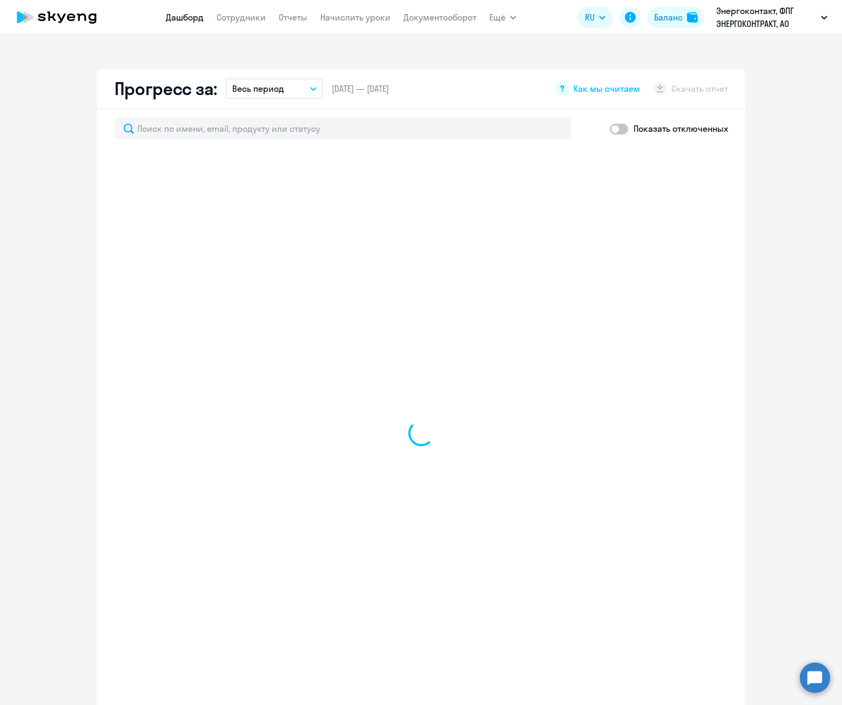
scroll to position [594, 0]
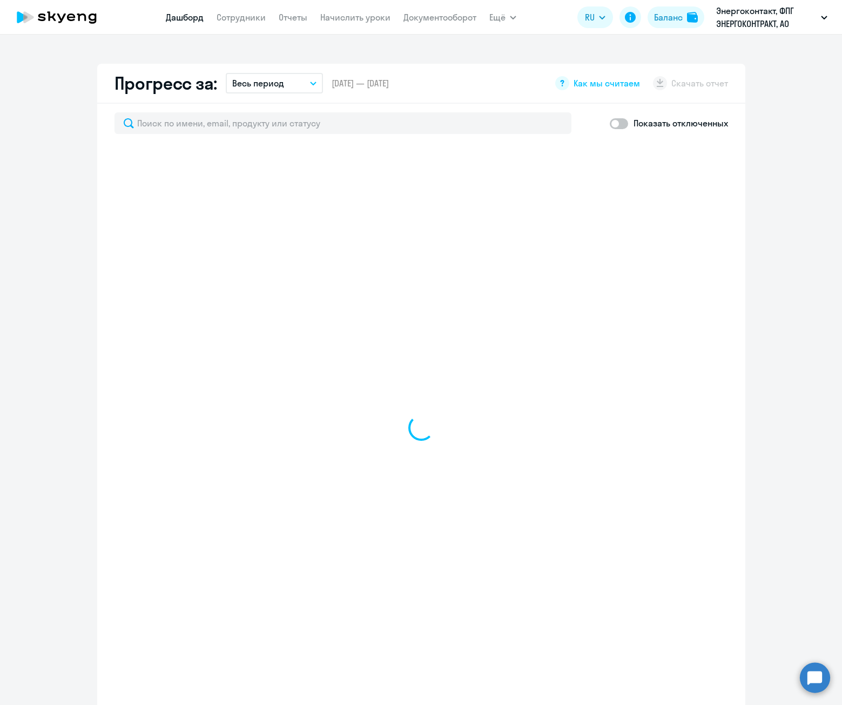
select select "30"
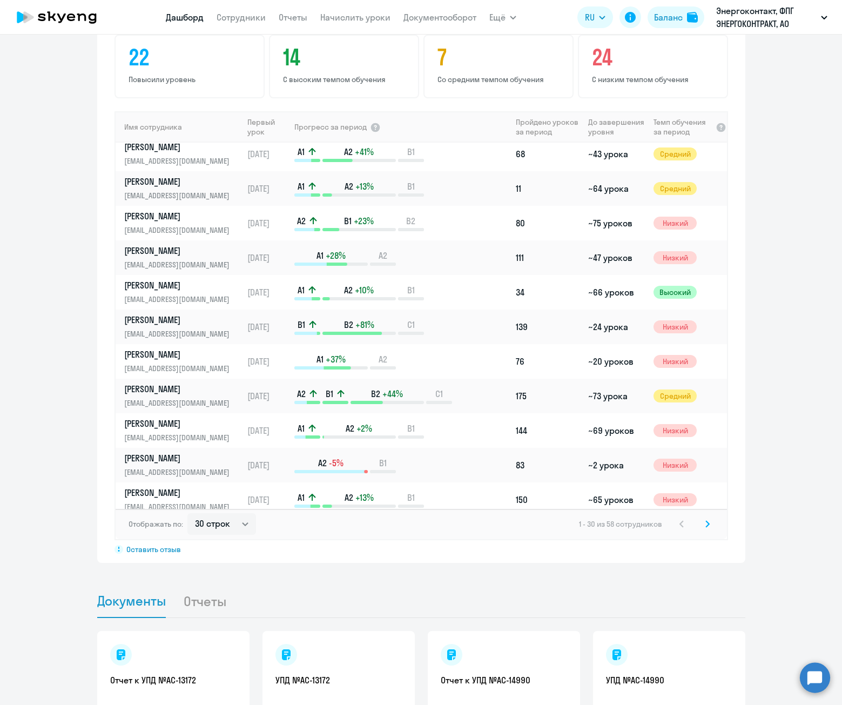
scroll to position [648, 0]
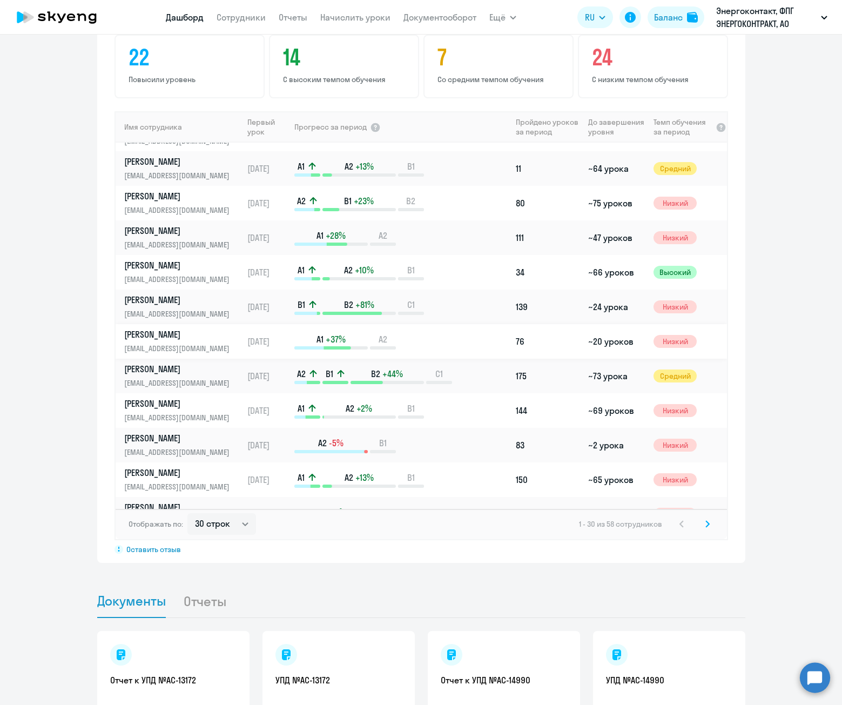
click at [196, 334] on p "[PERSON_NAME]" at bounding box center [179, 334] width 111 height 12
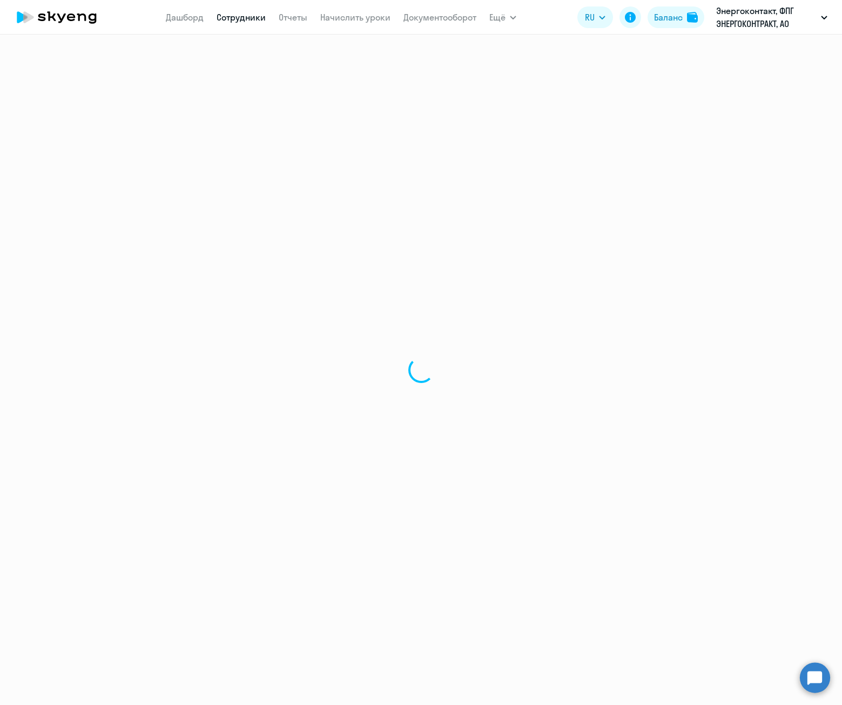
select select "english"
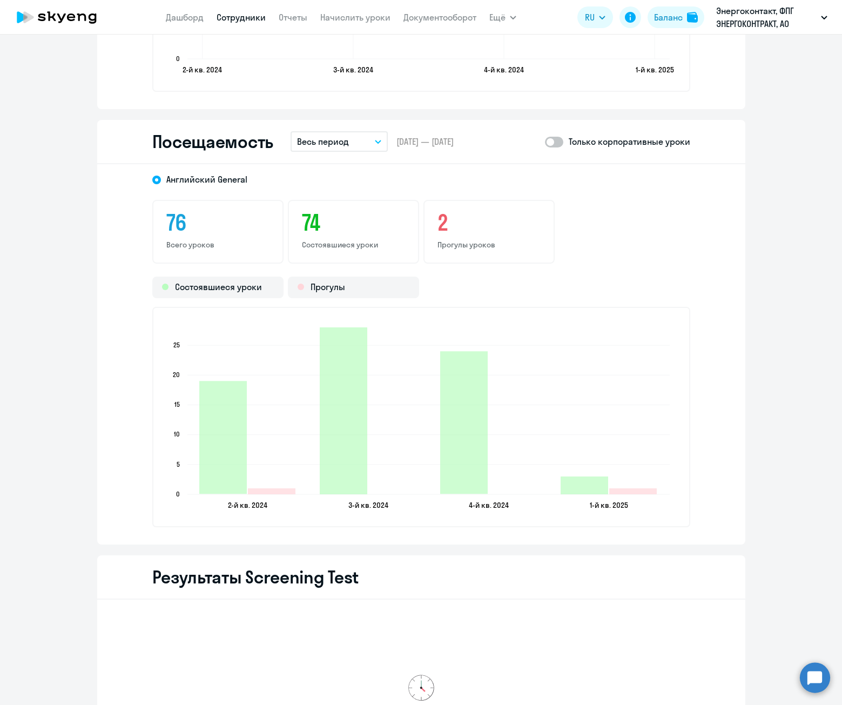
scroll to position [1350, 0]
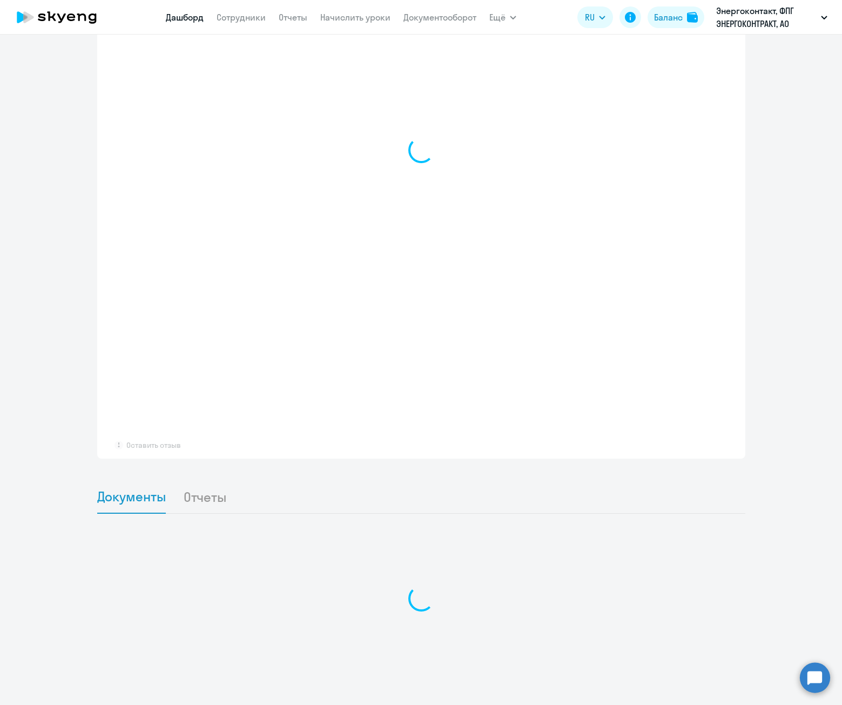
scroll to position [796, 0]
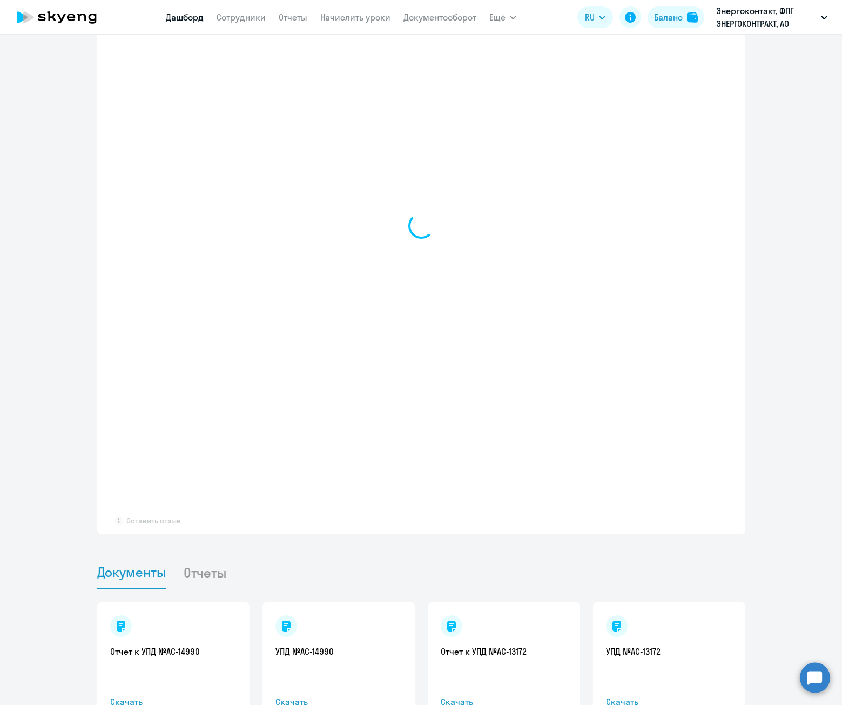
select select "30"
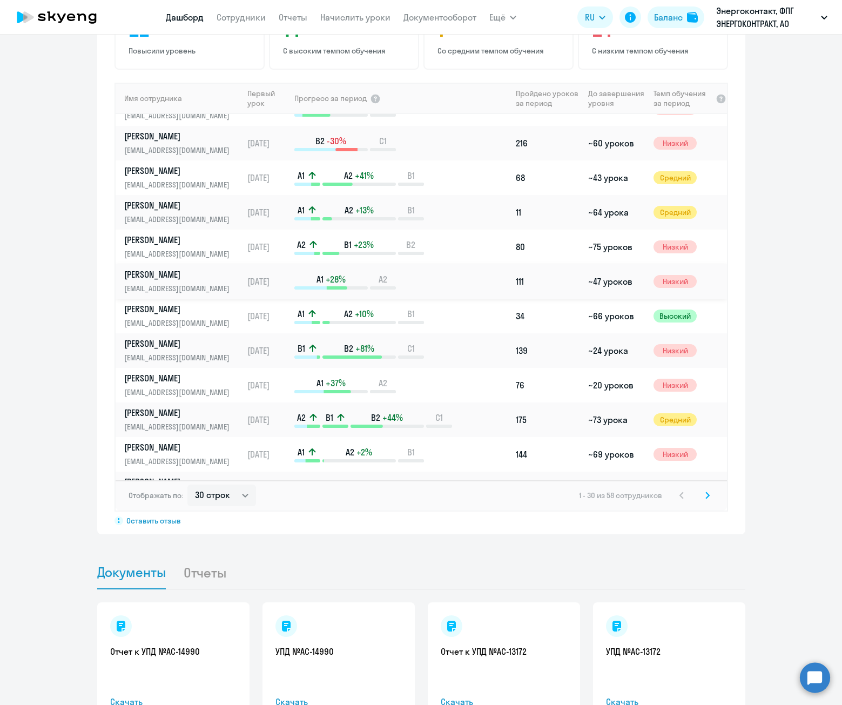
scroll to position [594, 0]
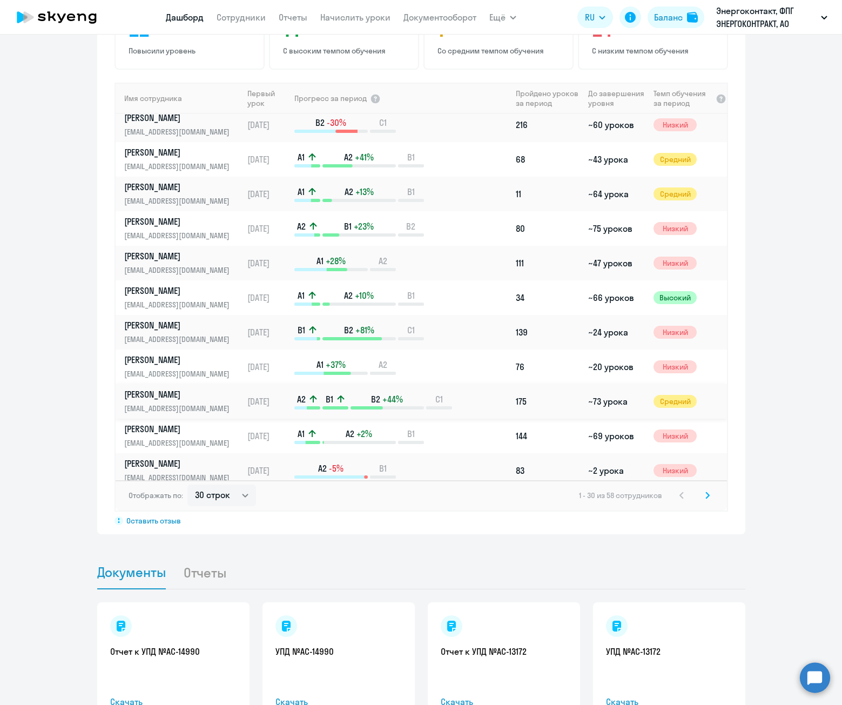
click at [185, 395] on p "[PERSON_NAME]" at bounding box center [179, 394] width 111 height 12
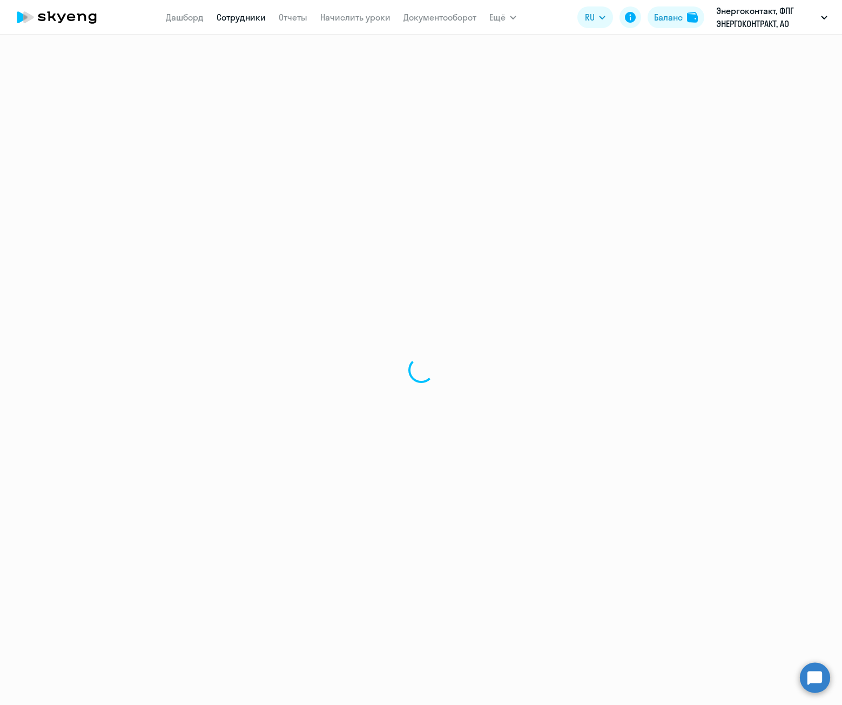
select select "english"
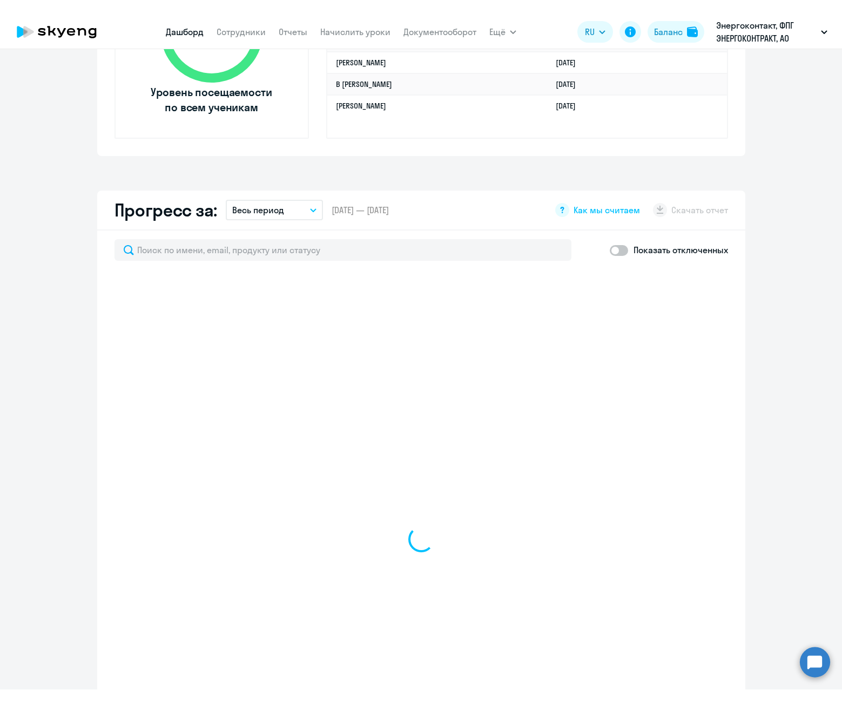
scroll to position [486, 0]
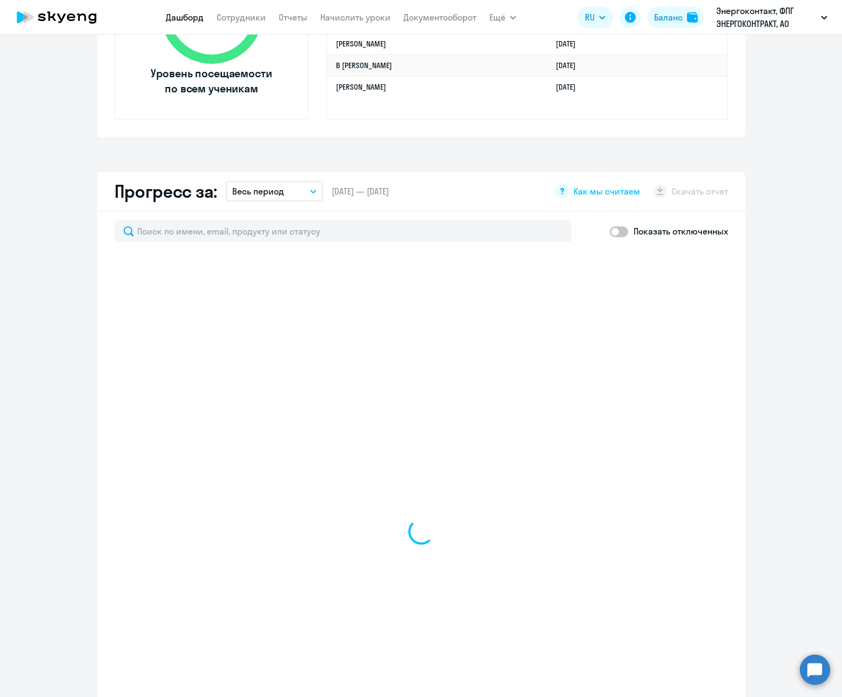
select select "30"
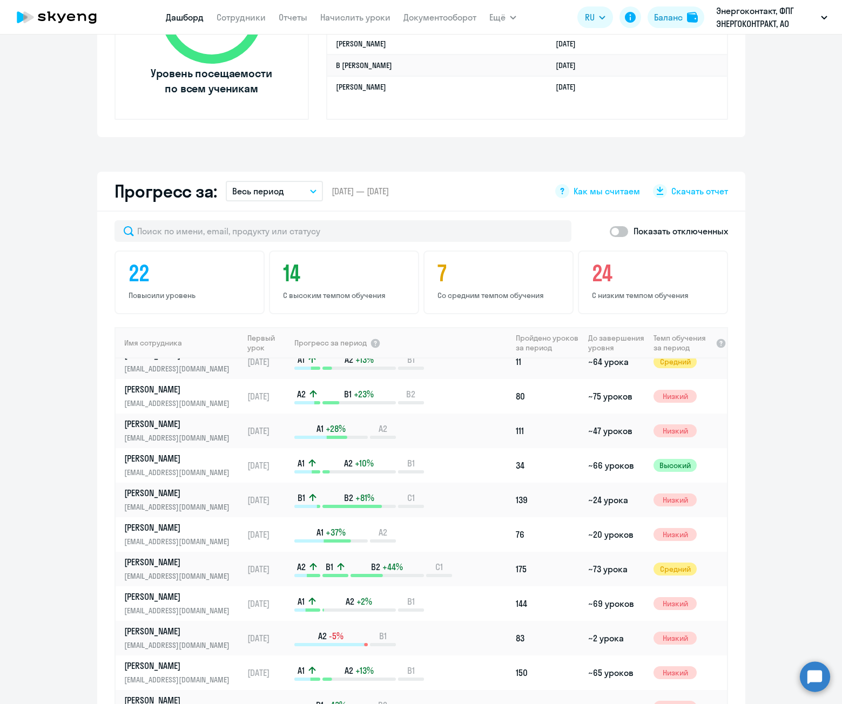
scroll to position [540, 0]
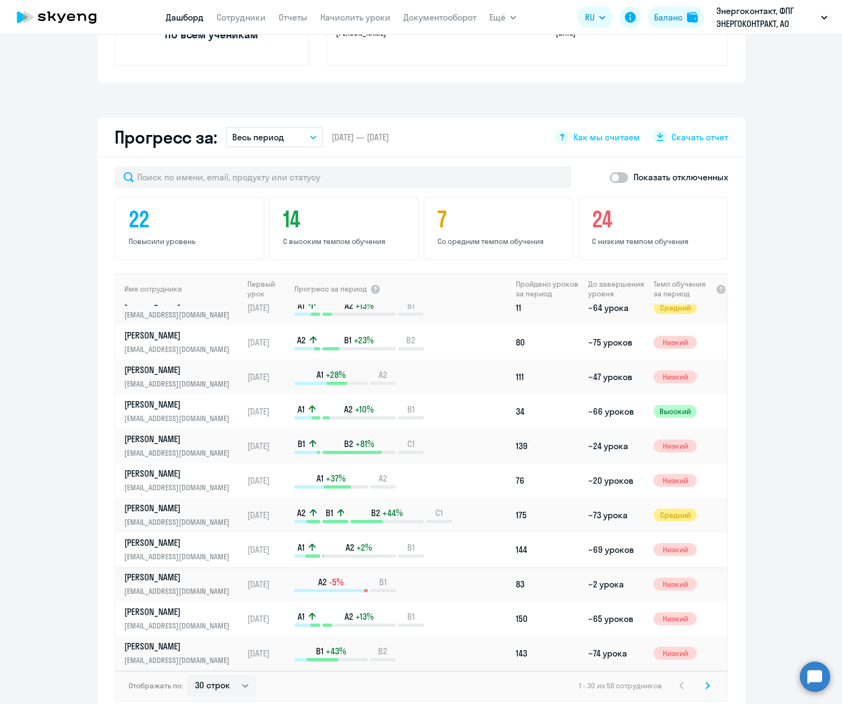
click at [164, 549] on link "Родина Светлана Владимировна ninila11@mail.ru" at bounding box center [183, 550] width 118 height 26
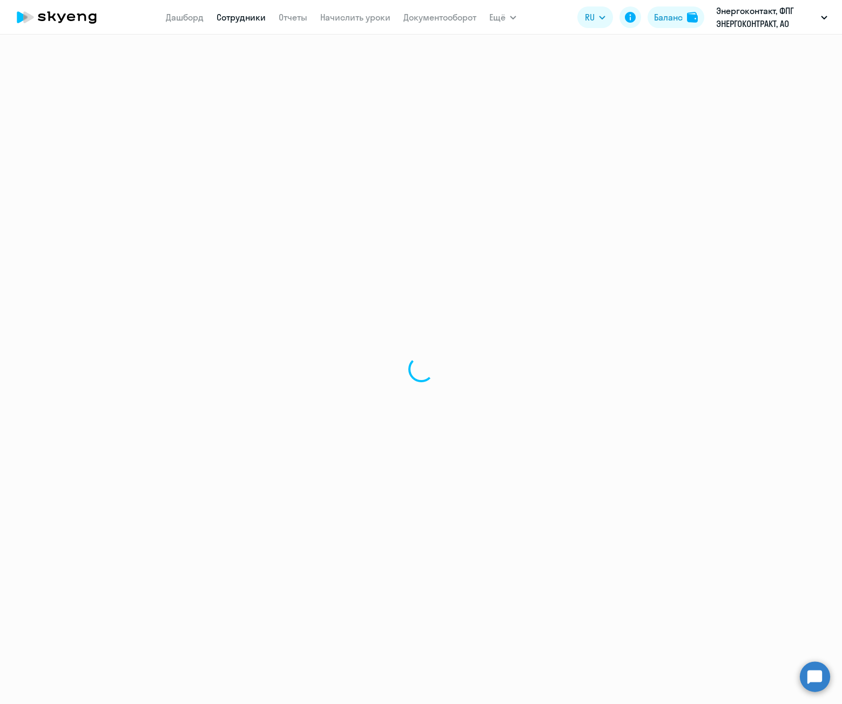
select select "english"
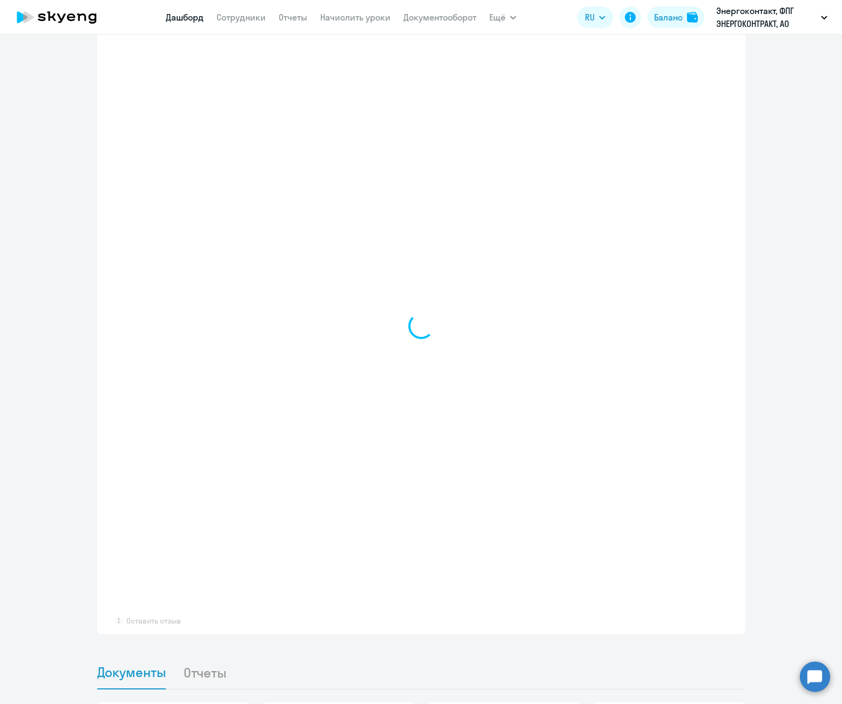
scroll to position [702, 0]
select select "30"
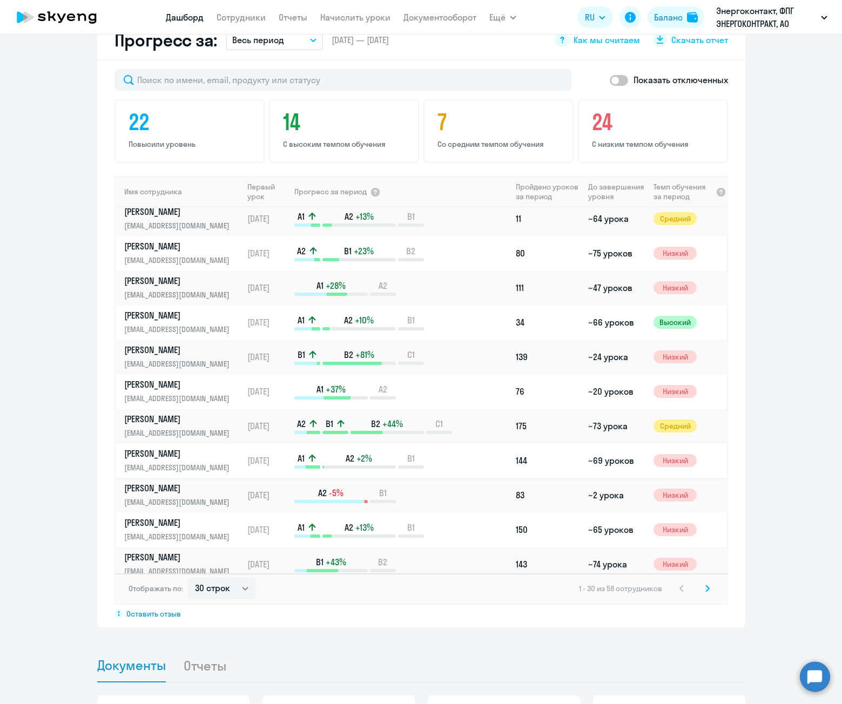
scroll to position [671, 0]
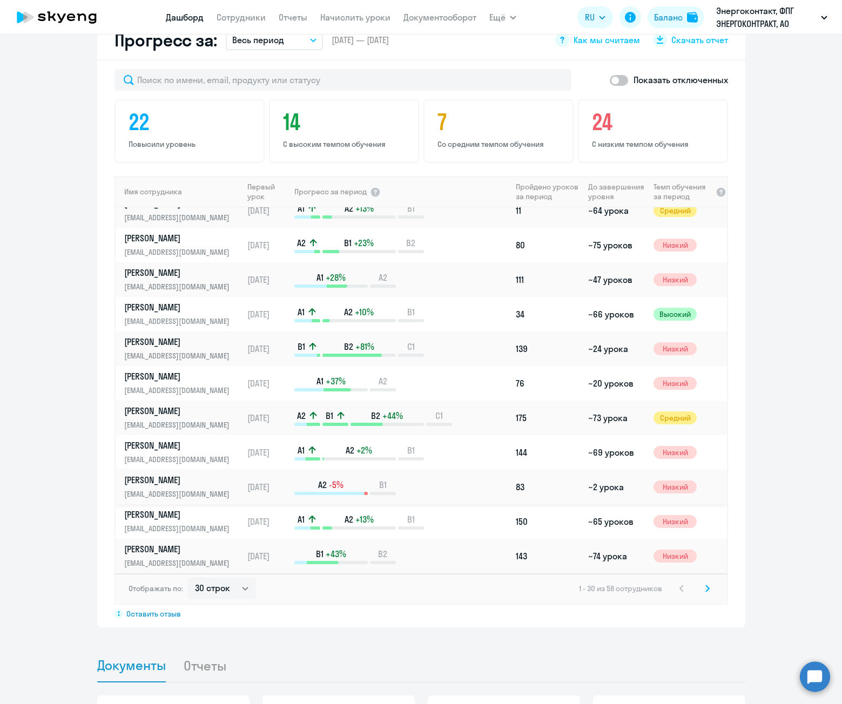
click at [176, 485] on p "[PERSON_NAME]" at bounding box center [179, 480] width 111 height 12
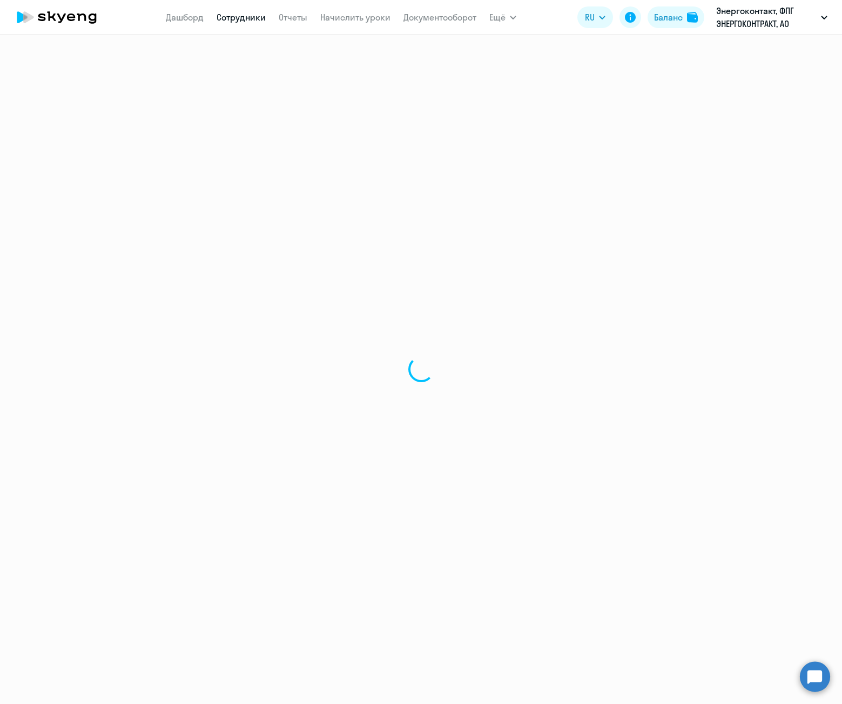
select select "english"
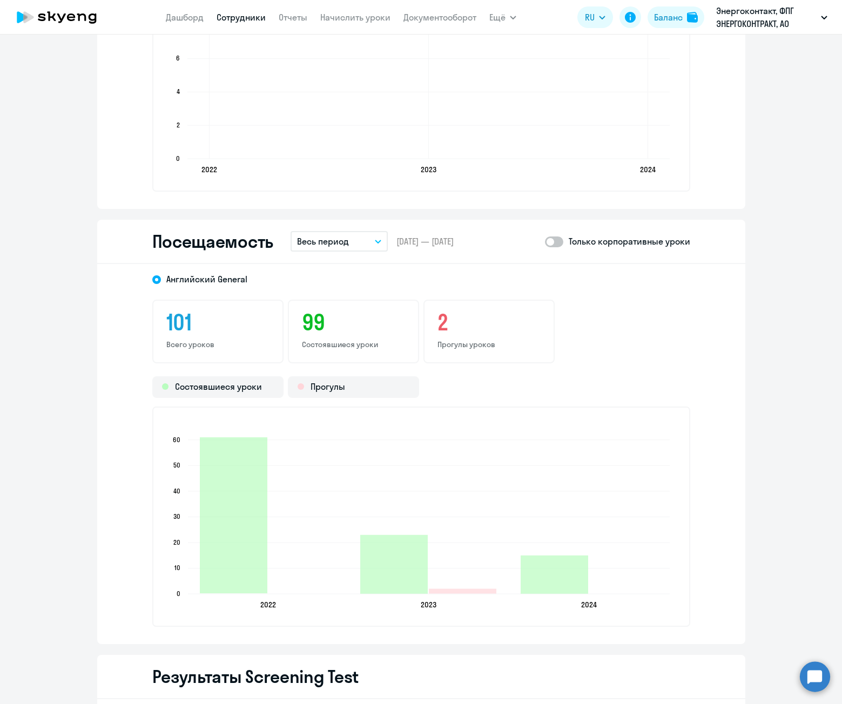
scroll to position [1242, 0]
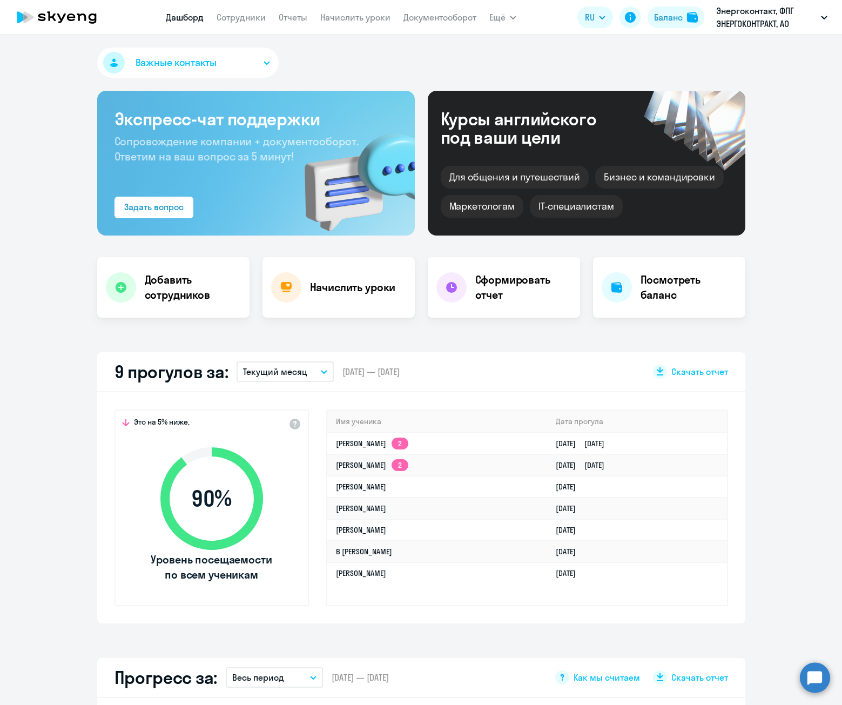
select select "30"
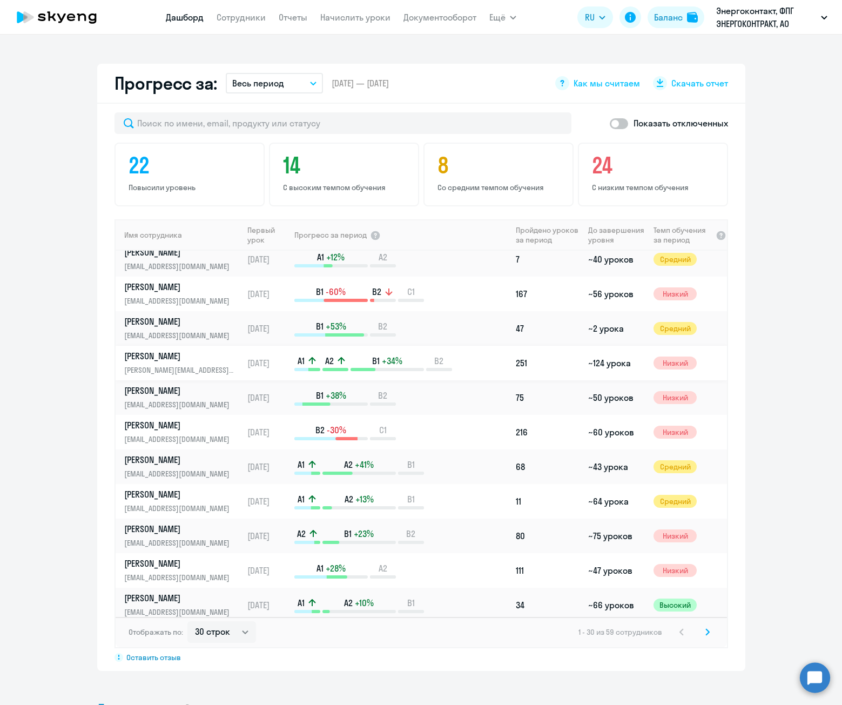
scroll to position [486, 0]
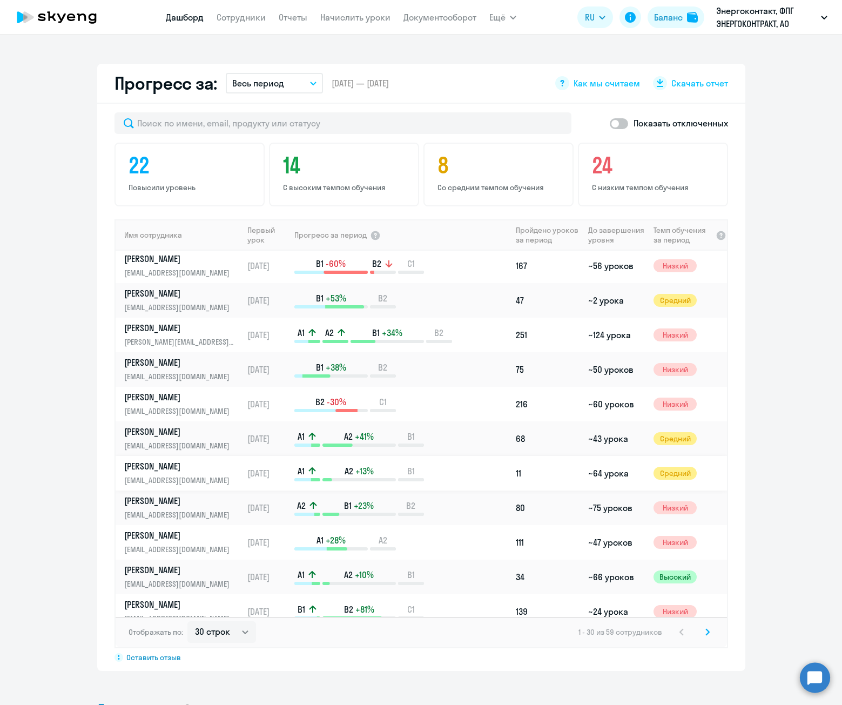
click at [162, 471] on p "[PERSON_NAME]" at bounding box center [179, 466] width 111 height 12
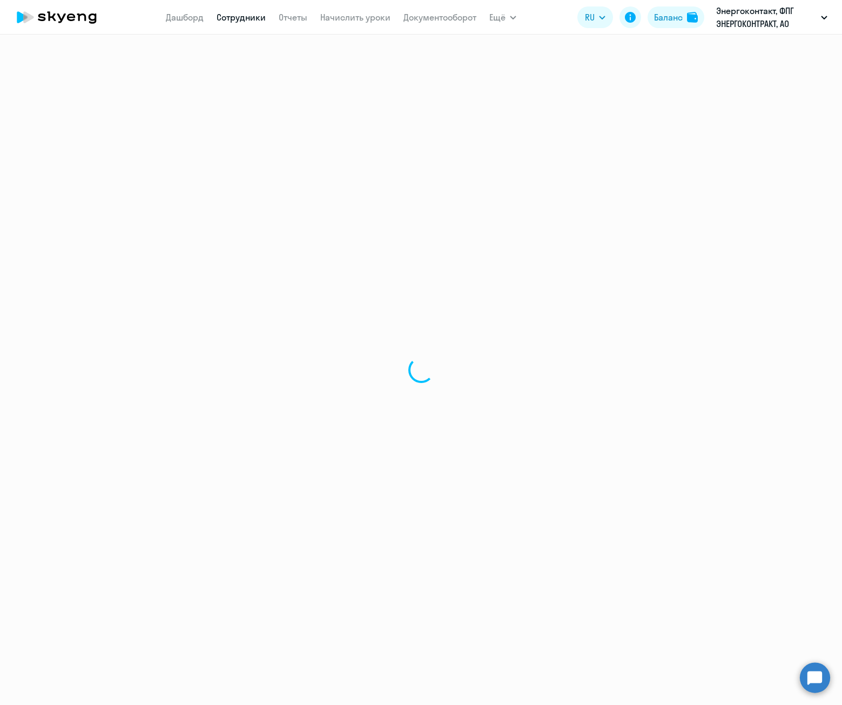
select select "english"
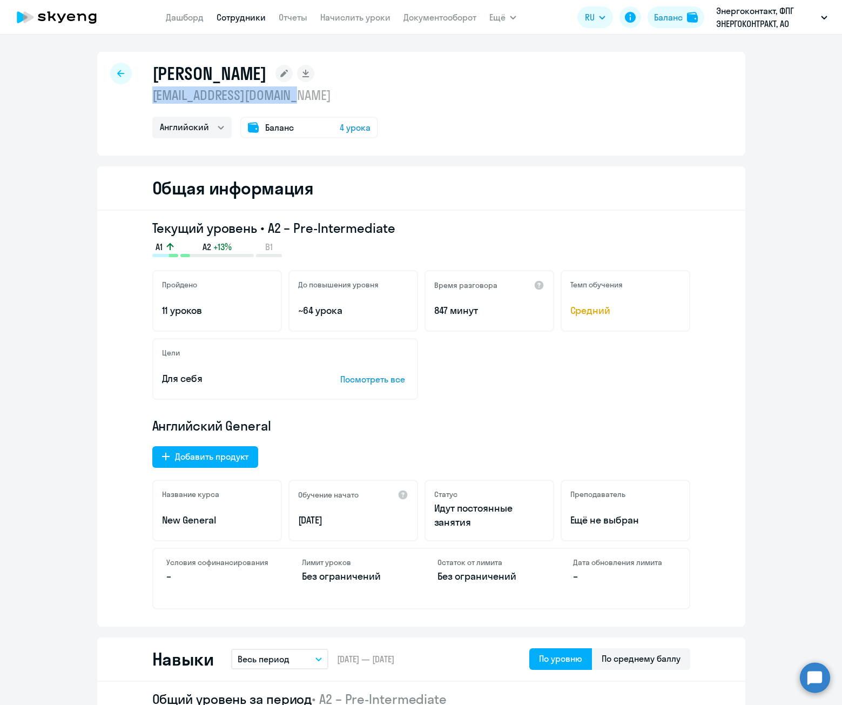
drag, startPoint x: 145, startPoint y: 94, endPoint x: 338, endPoint y: 95, distance: 192.8
click at [338, 95] on div "Михайлова Ольга Александровна o.mikhailova1@yandex.ru Английский Баланс 4 урока" at bounding box center [421, 104] width 648 height 104
copy p "[EMAIL_ADDRESS][DOMAIN_NAME]"
click at [126, 76] on div at bounding box center [121, 74] width 22 height 22
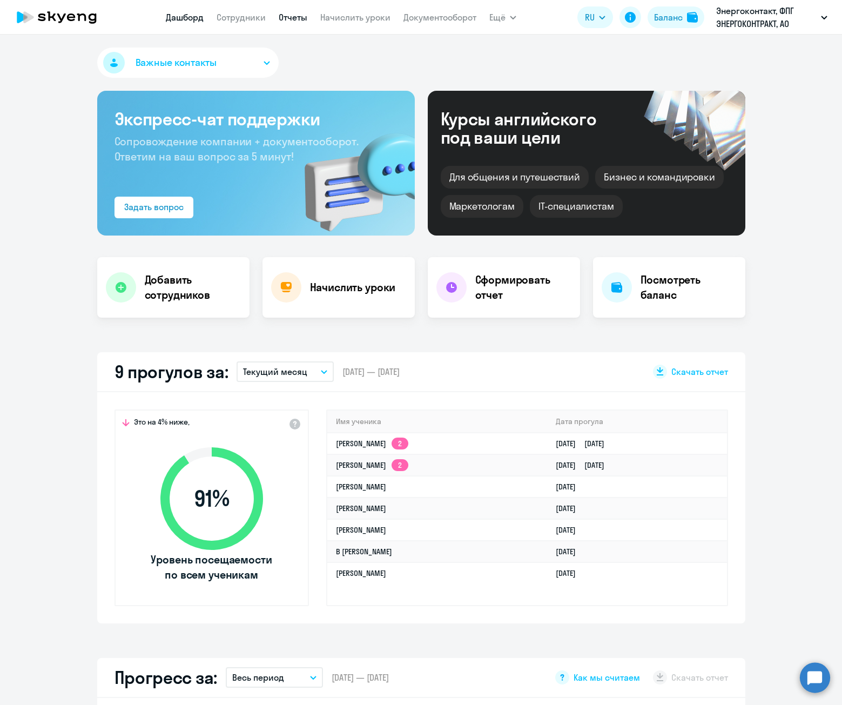
click at [290, 20] on link "Отчеты" at bounding box center [293, 17] width 29 height 11
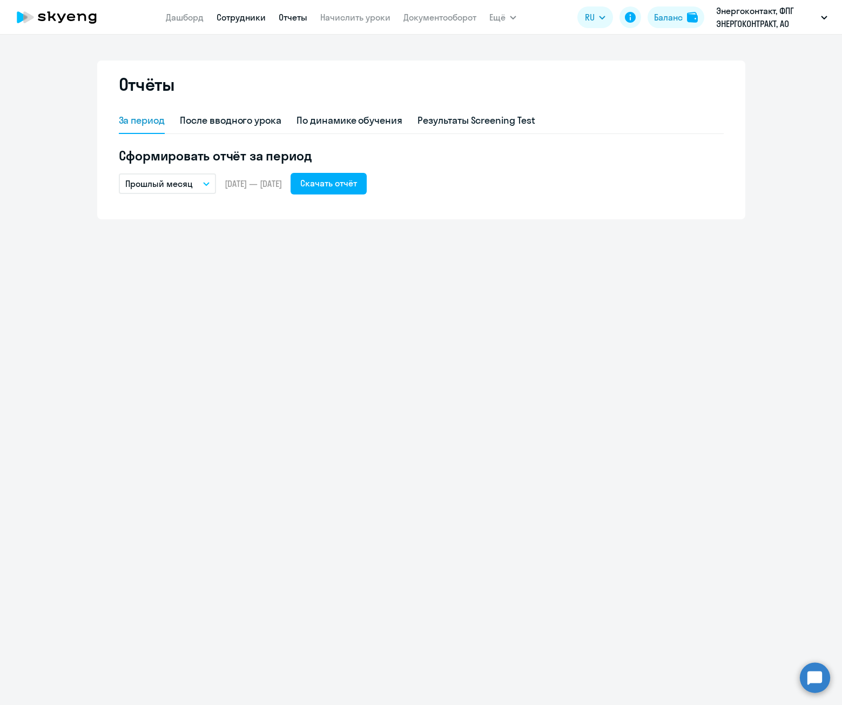
click at [251, 19] on link "Сотрудники" at bounding box center [241, 17] width 49 height 11
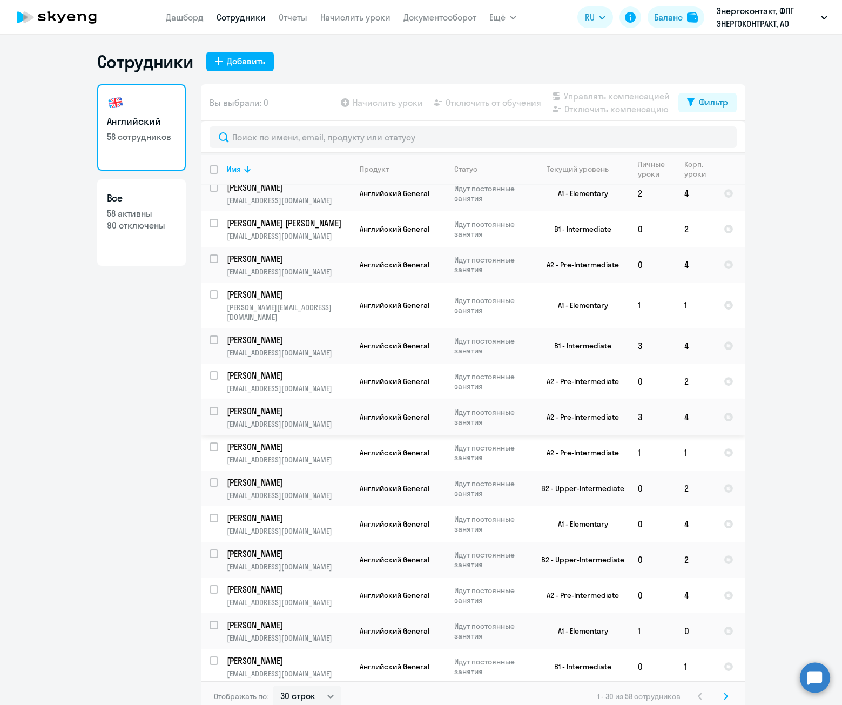
scroll to position [6, 0]
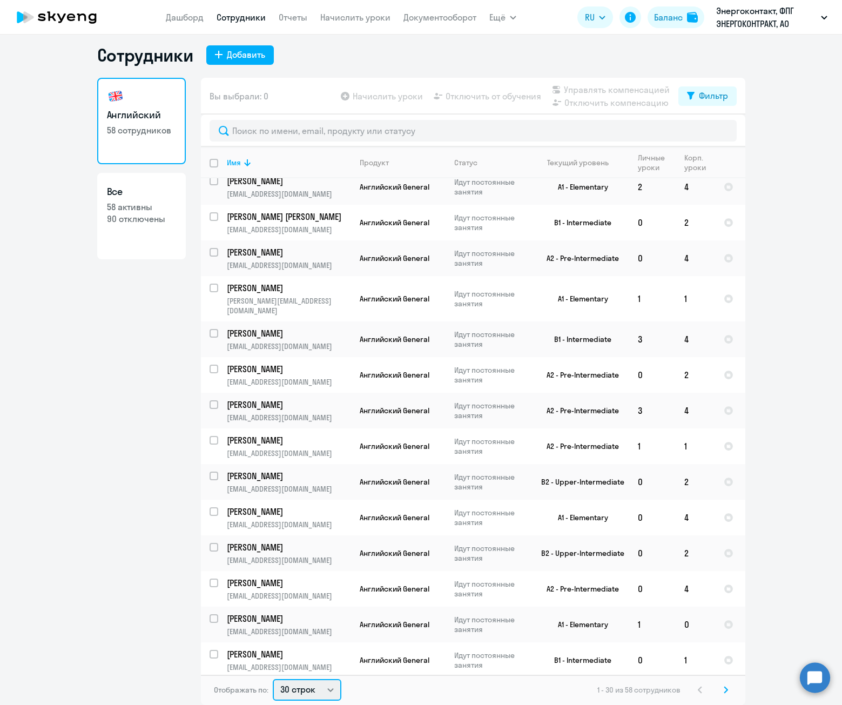
click at [315, 691] on select "30 строк 50 строк 100 строк" at bounding box center [307, 690] width 69 height 22
select select "100"
click at [273, 679] on select "30 строк 50 строк 100 строк" at bounding box center [307, 690] width 69 height 22
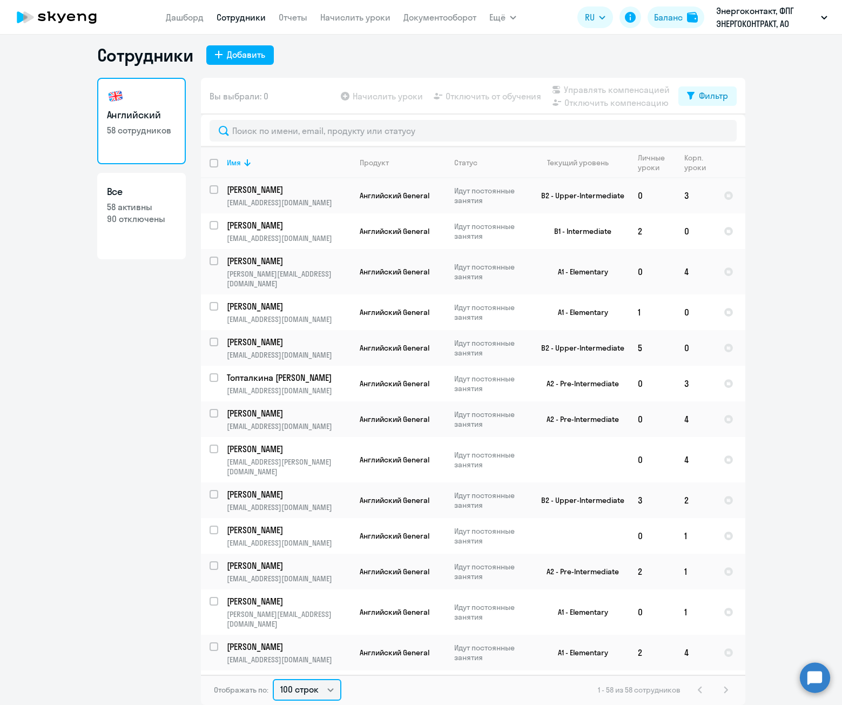
scroll to position [0, 0]
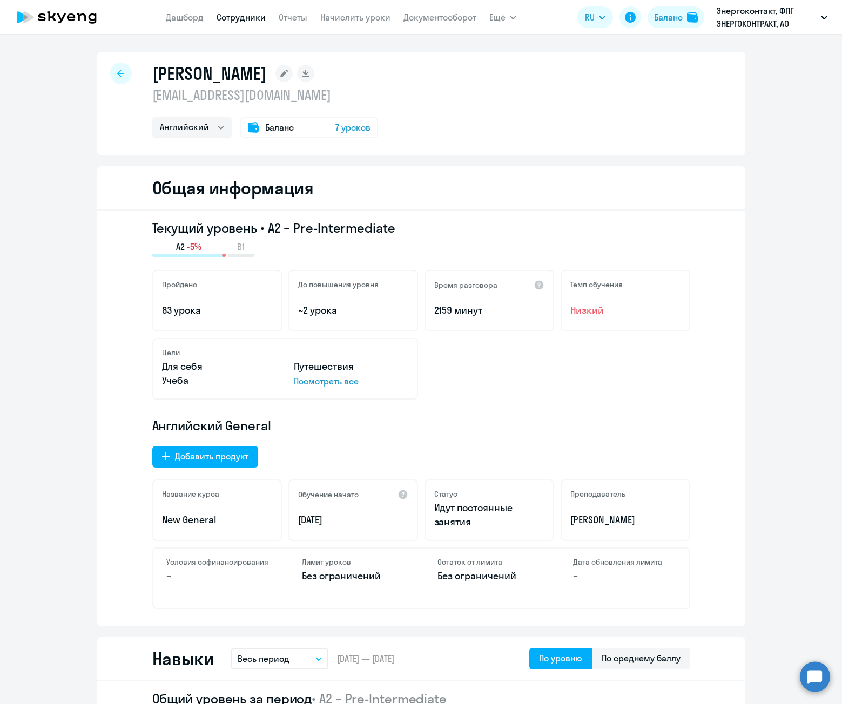
select select "english"
click at [111, 73] on div at bounding box center [121, 74] width 22 height 22
click at [117, 72] on icon at bounding box center [120, 73] width 7 height 7
click at [248, 16] on link "Сотрудники" at bounding box center [241, 17] width 49 height 11
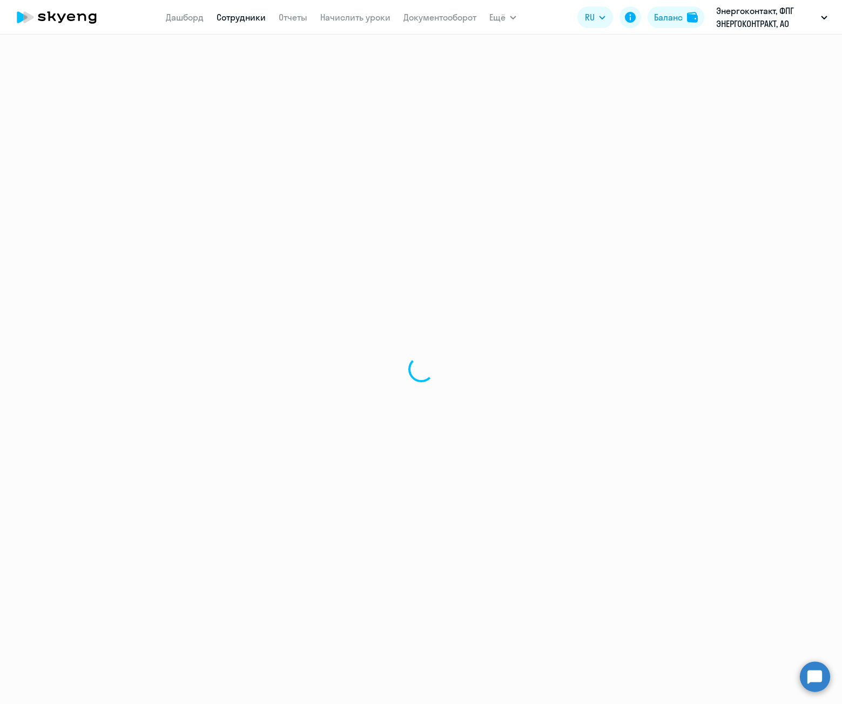
select select "30"
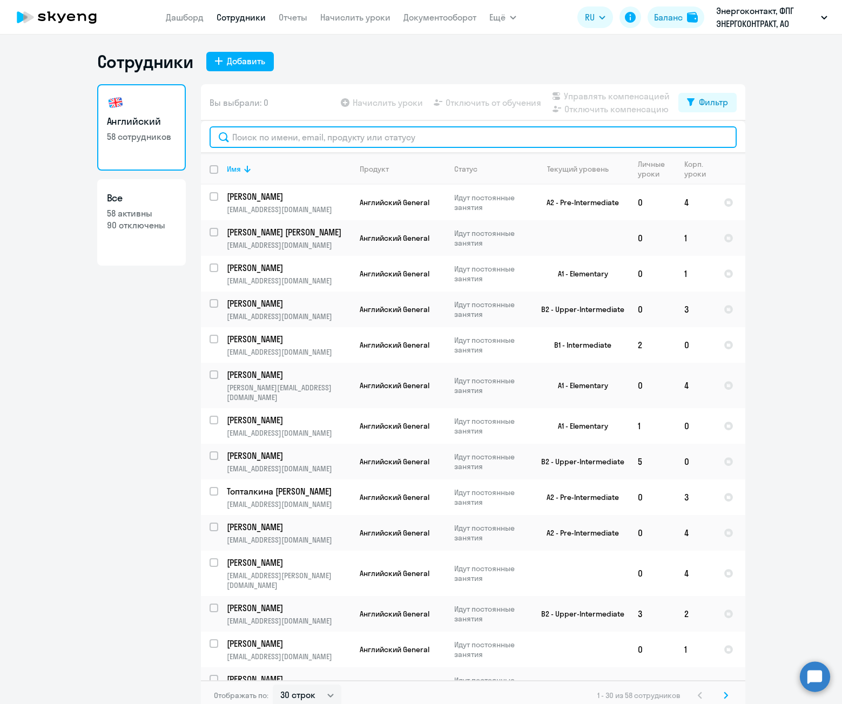
click at [284, 141] on input "text" at bounding box center [473, 137] width 527 height 22
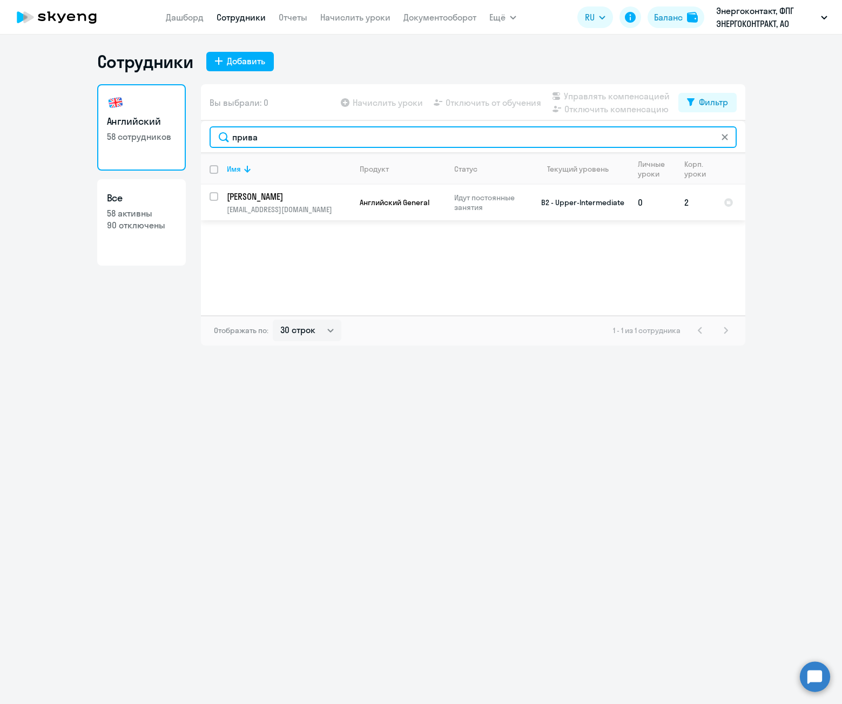
type input "прива"
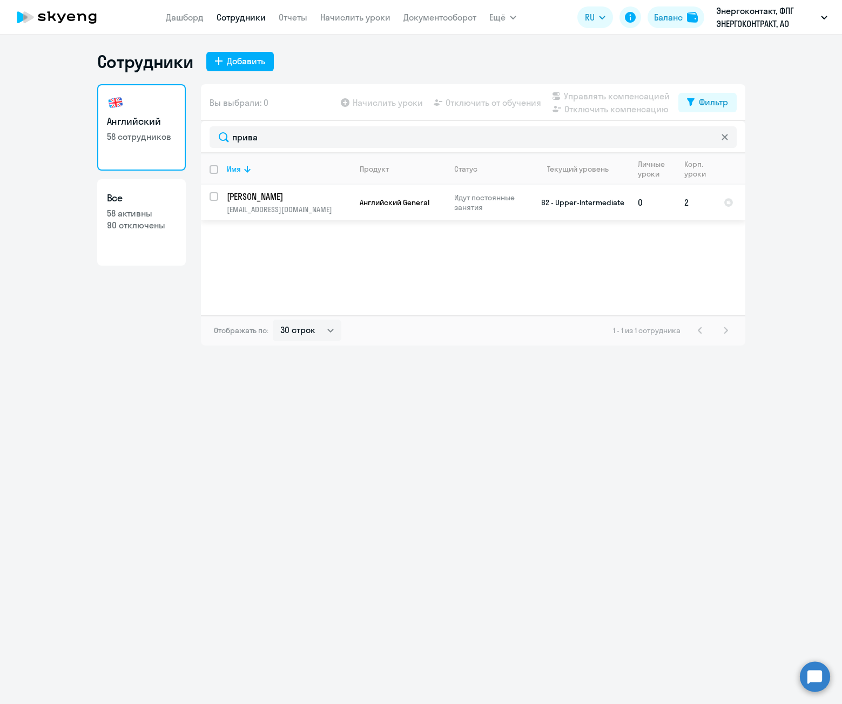
click at [292, 198] on p "[PERSON_NAME]" at bounding box center [288, 197] width 122 height 12
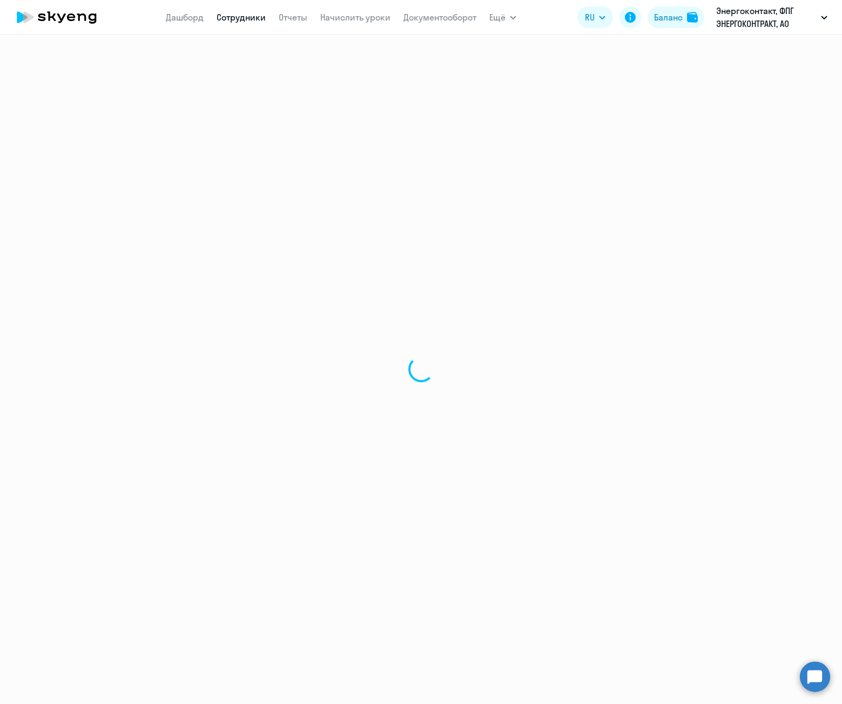
select select "english"
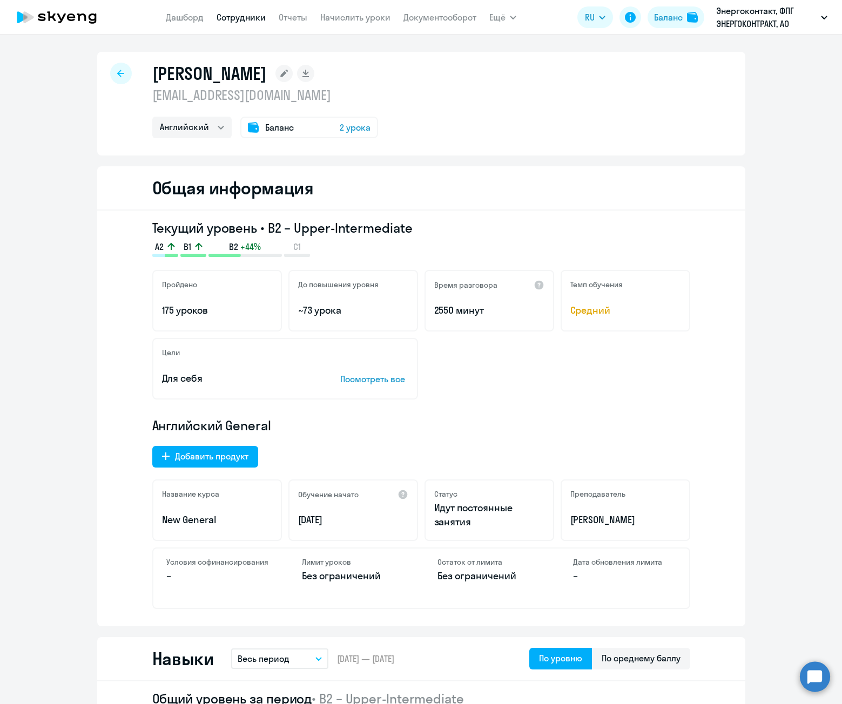
click at [459, 170] on div "Общая информация" at bounding box center [421, 188] width 648 height 44
click at [279, 188] on h2 "Общая информация" at bounding box center [232, 188] width 161 height 22
click at [293, 75] on rect at bounding box center [283, 73] width 17 height 17
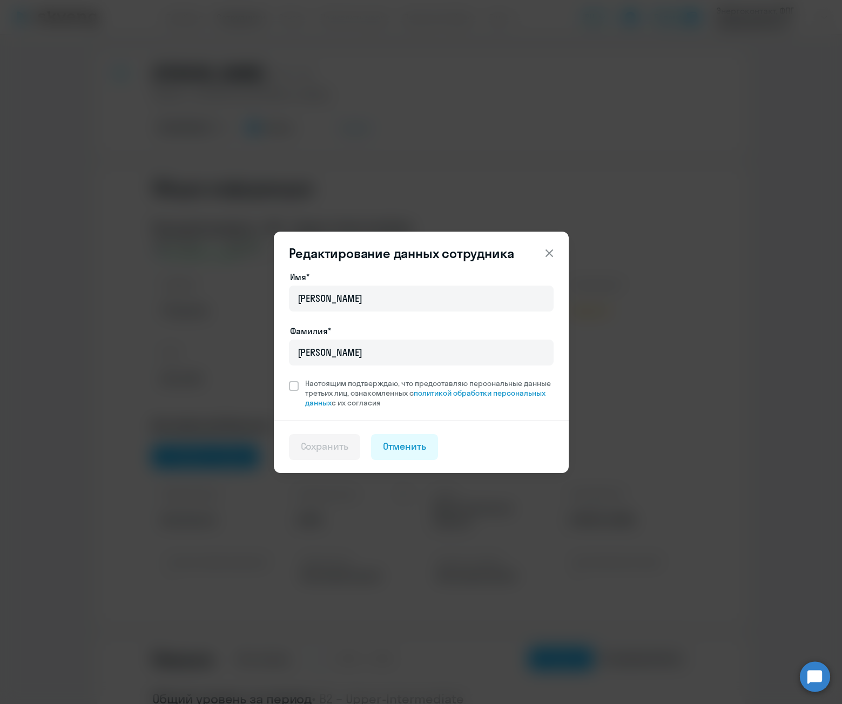
click at [545, 258] on icon at bounding box center [549, 253] width 13 height 13
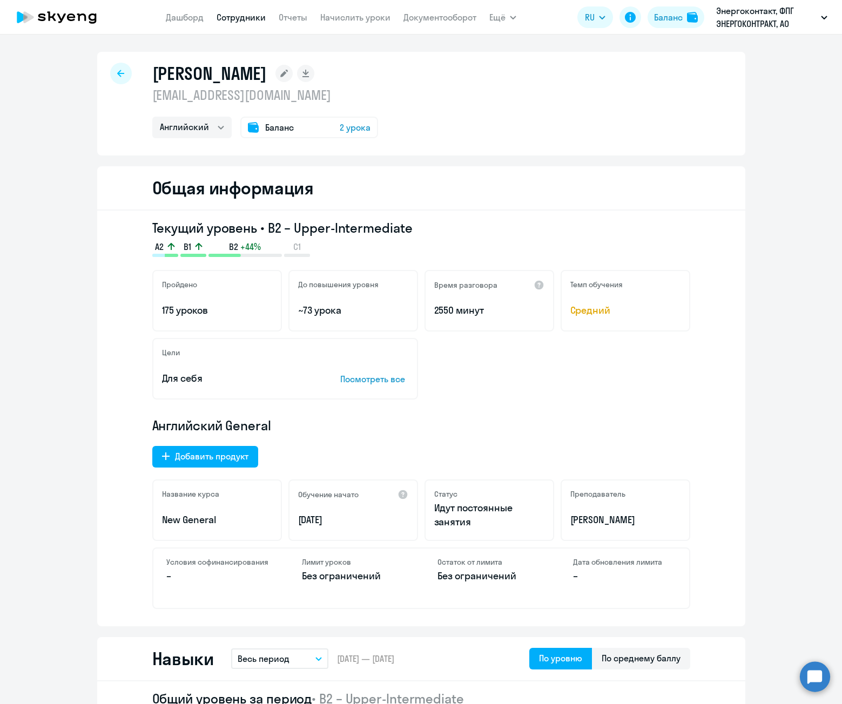
click at [118, 70] on icon at bounding box center [120, 74] width 7 height 8
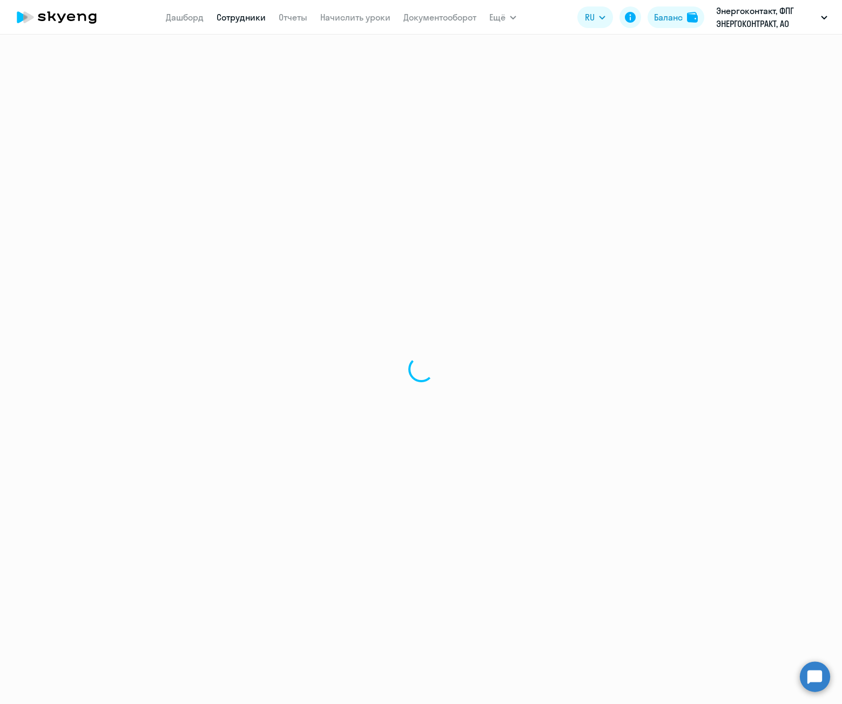
select select "30"
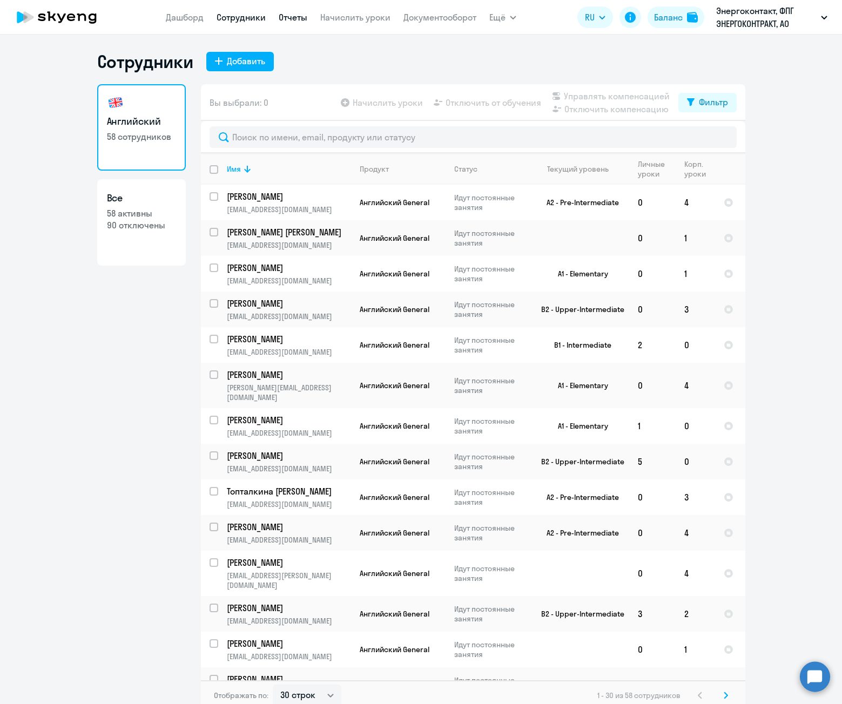
click at [288, 18] on link "Отчеты" at bounding box center [293, 17] width 29 height 11
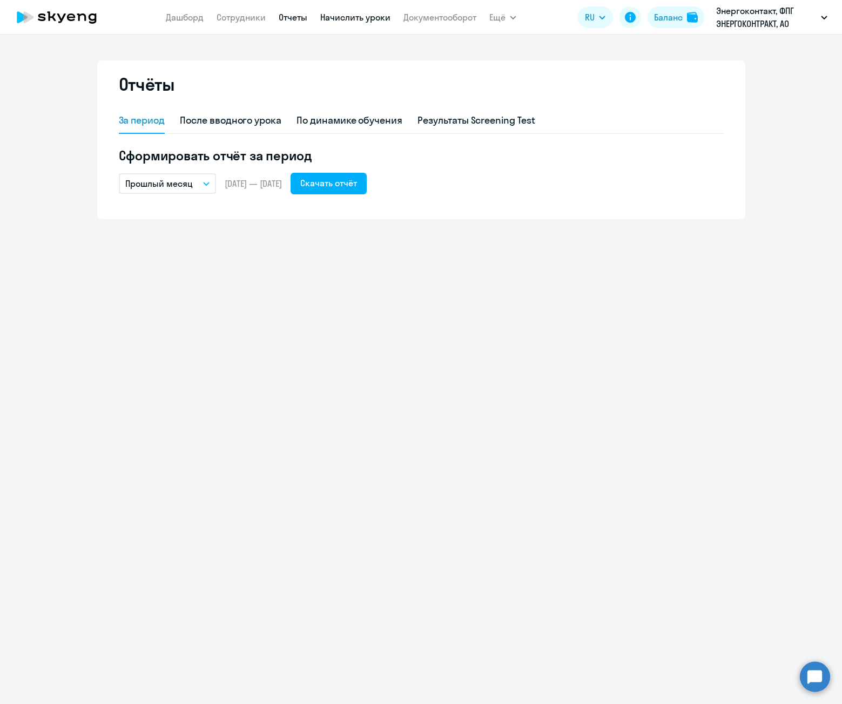
click at [376, 18] on link "Начислить уроки" at bounding box center [355, 17] width 70 height 11
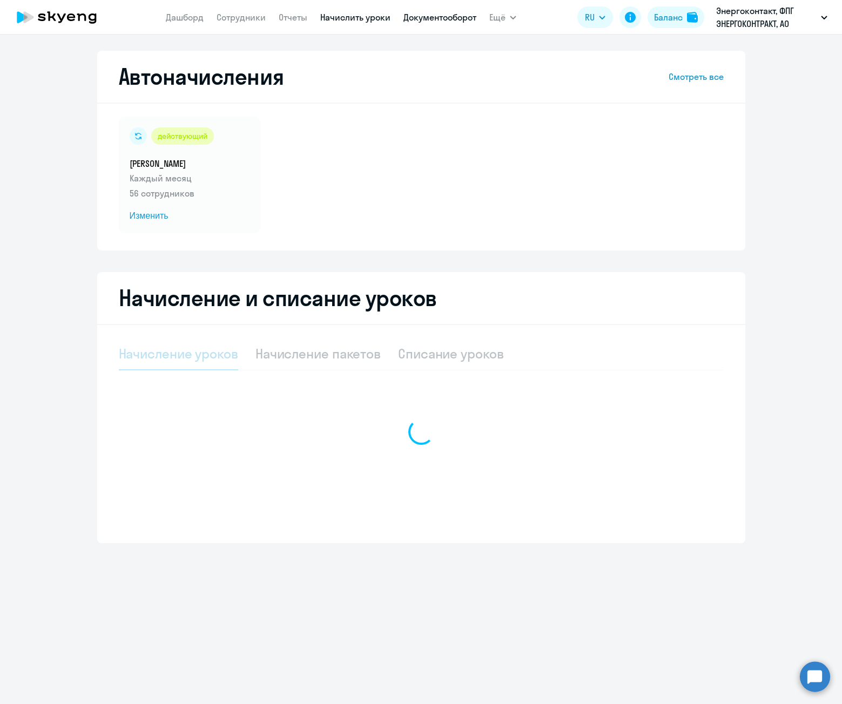
select select "10"
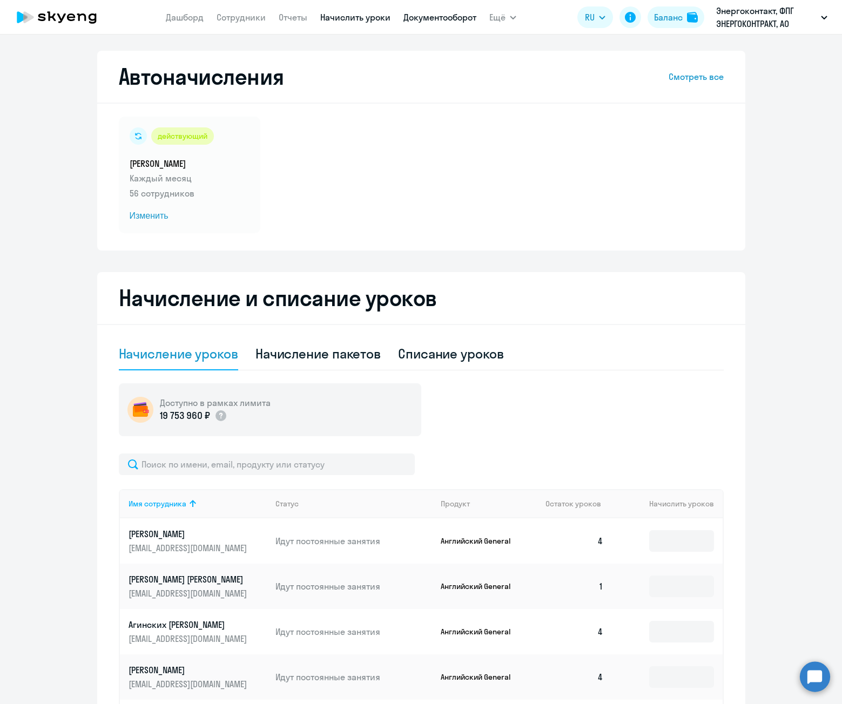
click at [426, 20] on link "Документооборот" at bounding box center [439, 17] width 73 height 11
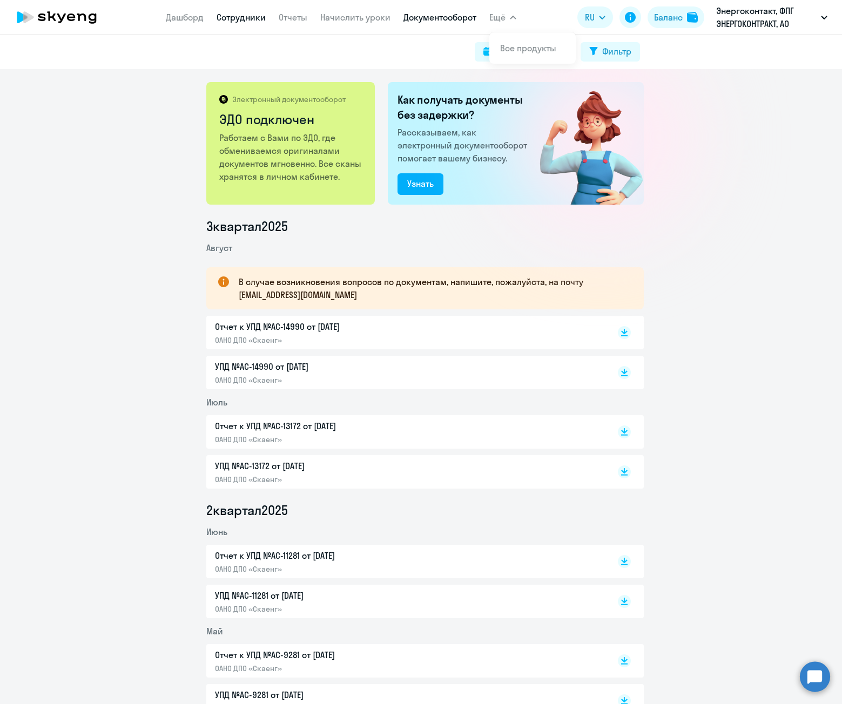
drag, startPoint x: 271, startPoint y: 18, endPoint x: 264, endPoint y: 18, distance: 7.0
click at [271, 18] on nav "Дашборд Сотрудники Отчеты Начислить уроки Документооборот" at bounding box center [321, 17] width 311 height 22
click at [242, 18] on link "Сотрудники" at bounding box center [241, 17] width 49 height 11
select select "30"
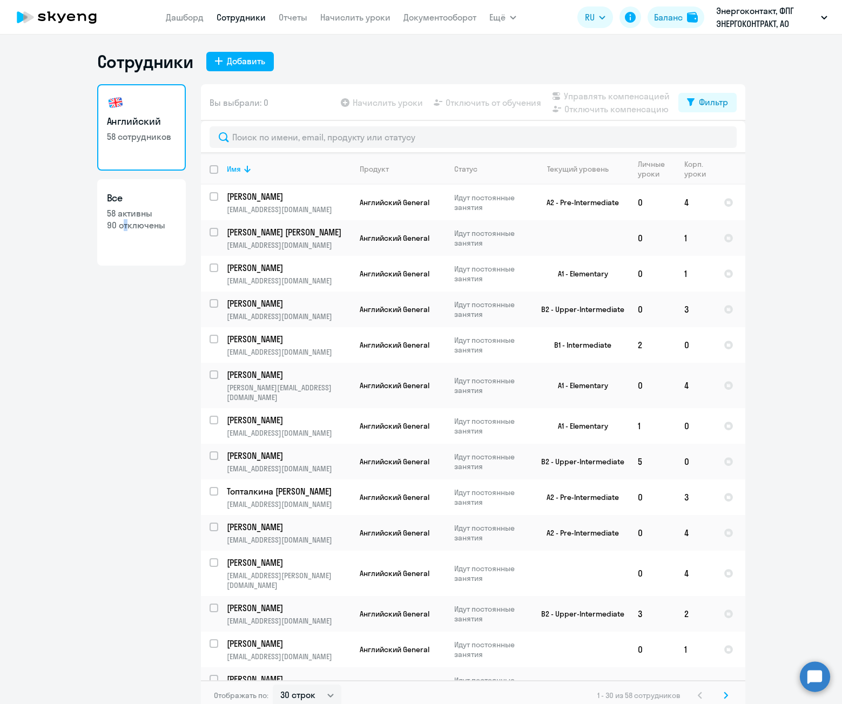
drag, startPoint x: 116, startPoint y: 309, endPoint x: 78, endPoint y: 327, distance: 41.8
click at [104, 320] on div "Английский 58 сотрудников Все 58 активны 90 отключены" at bounding box center [141, 394] width 89 height 620
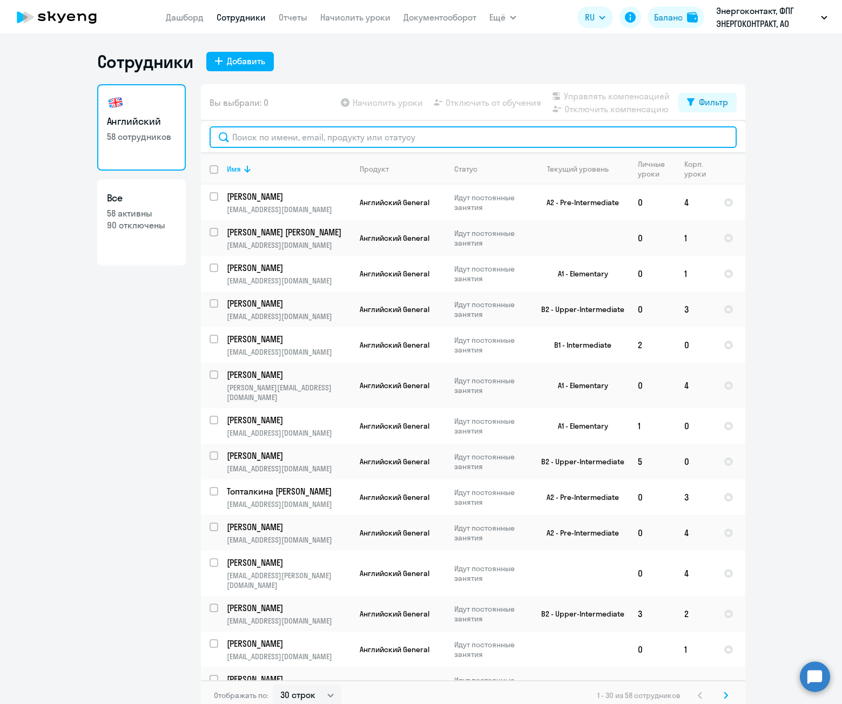
click at [279, 147] on input "text" at bounding box center [473, 137] width 527 height 22
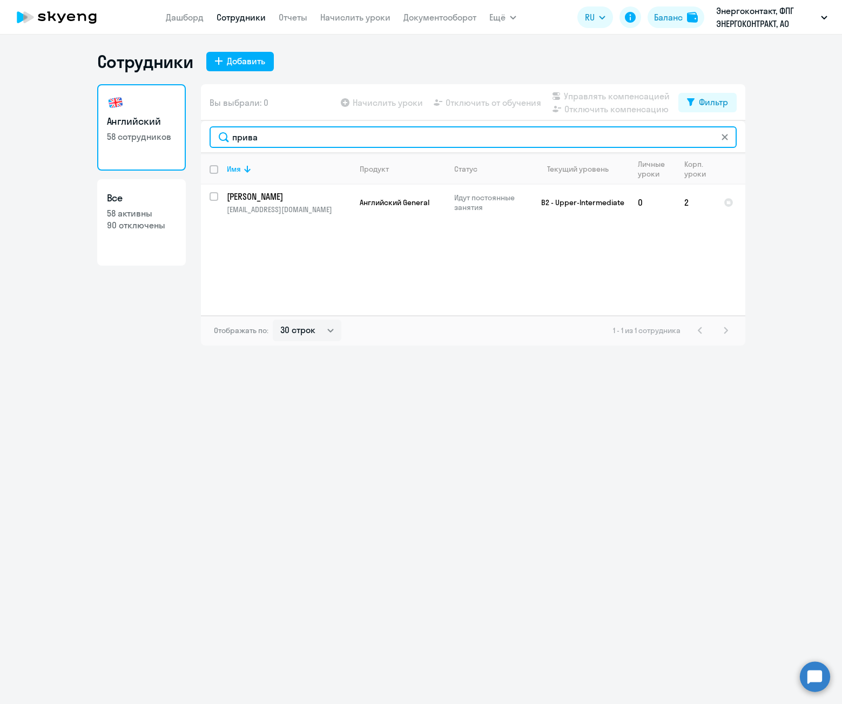
type input "прива"
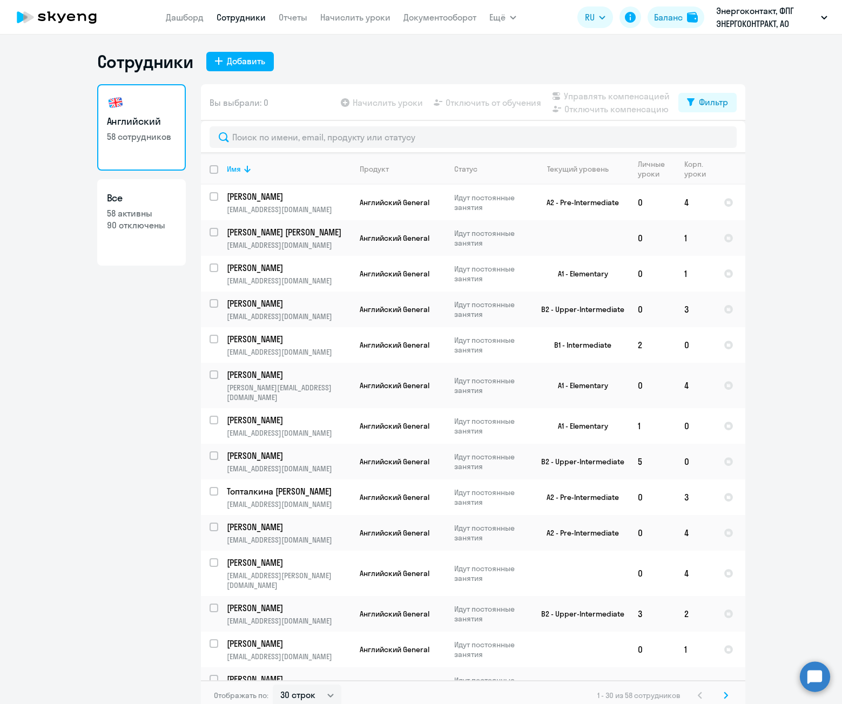
select select "30"
